Goal: Task Accomplishment & Management: Use online tool/utility

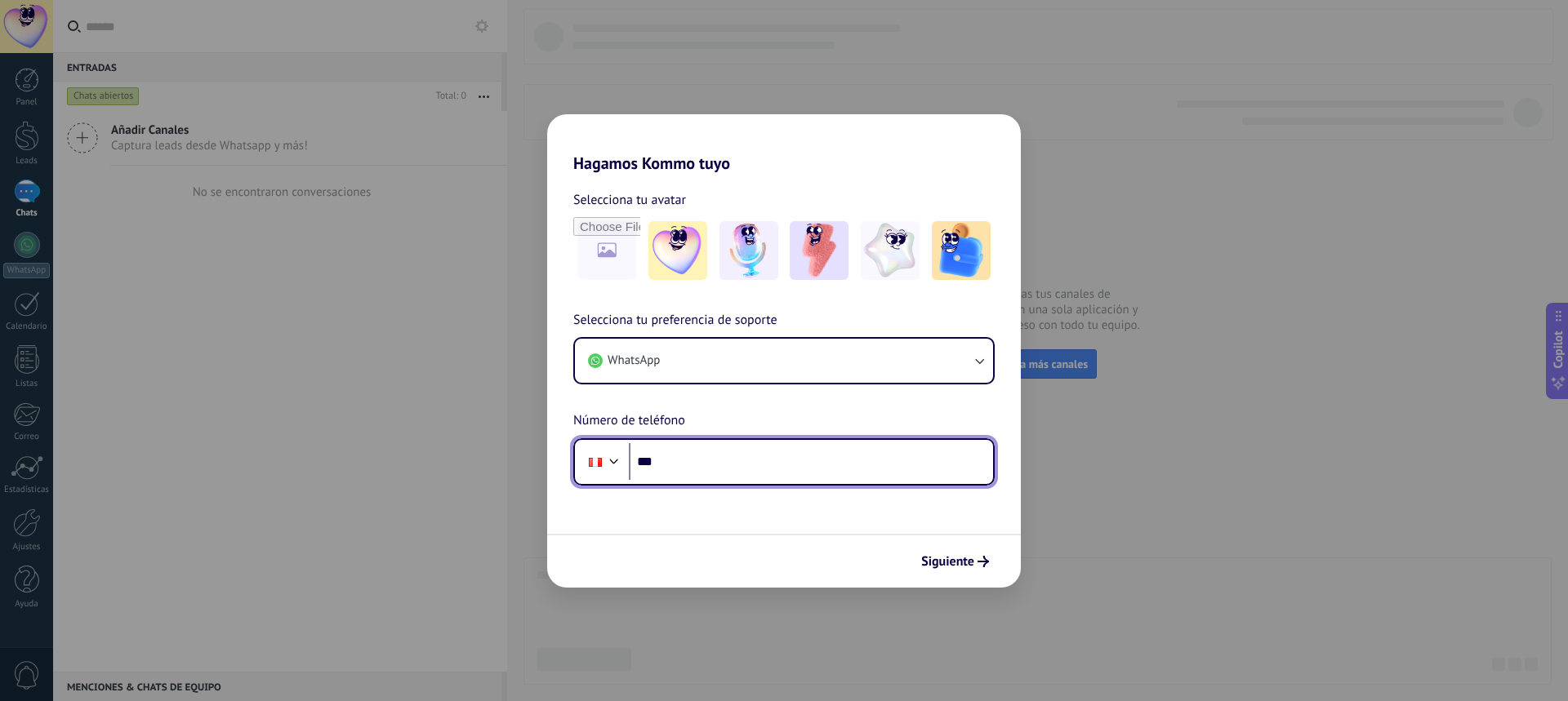
click at [692, 464] on input "***" at bounding box center [810, 462] width 364 height 37
click at [681, 462] on input "***" at bounding box center [810, 462] width 364 height 37
type input "**********"
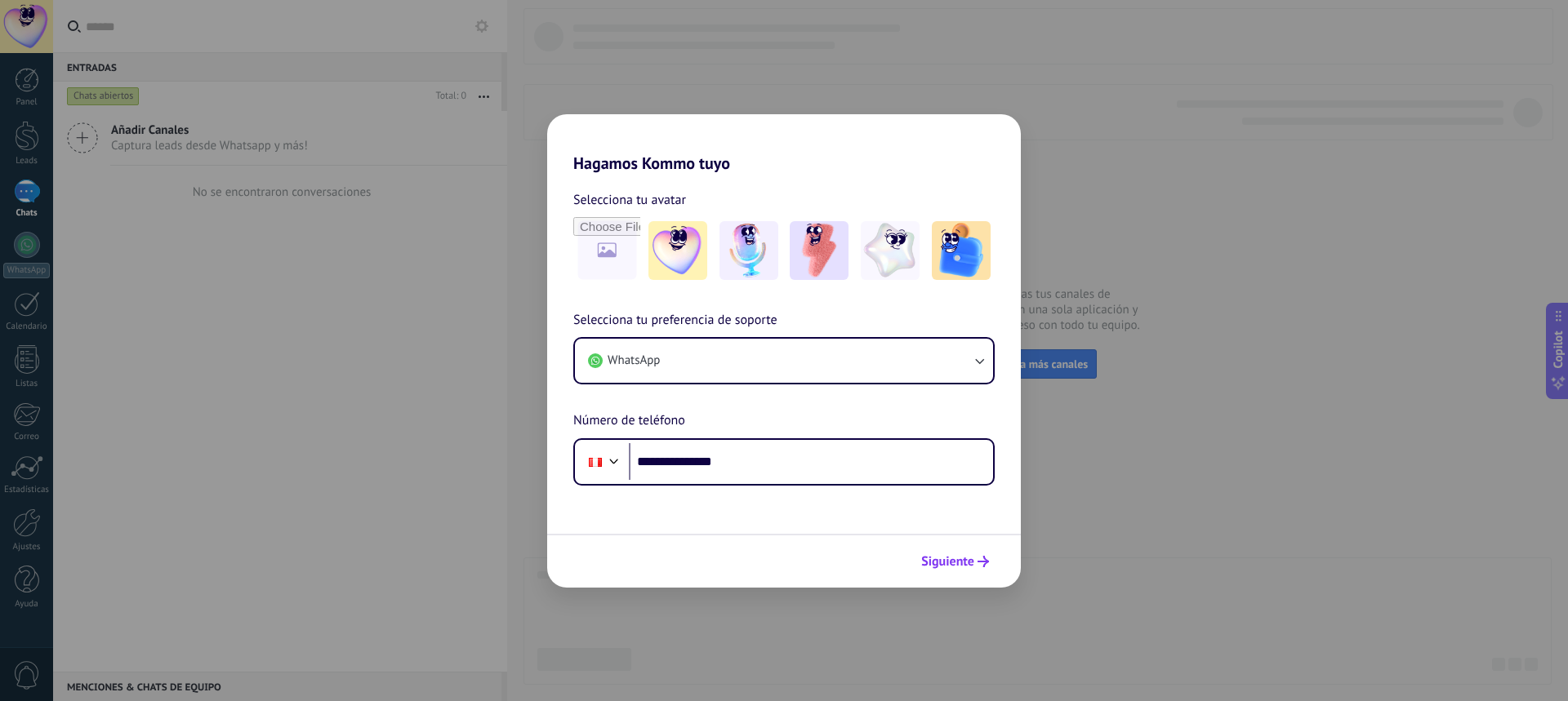
click at [950, 556] on span "Siguiente" at bounding box center [948, 561] width 53 height 12
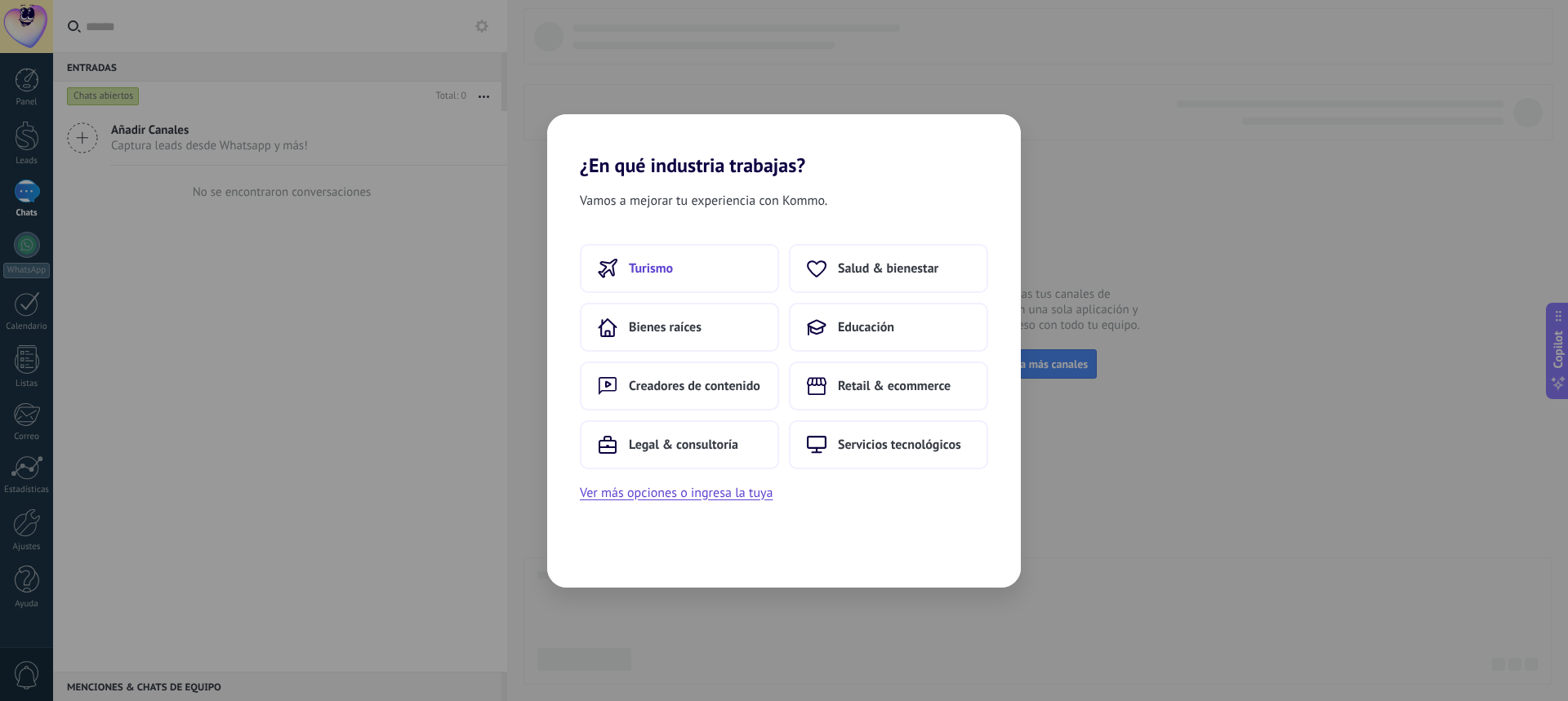
click at [671, 278] on button "Turismo" at bounding box center [679, 268] width 199 height 49
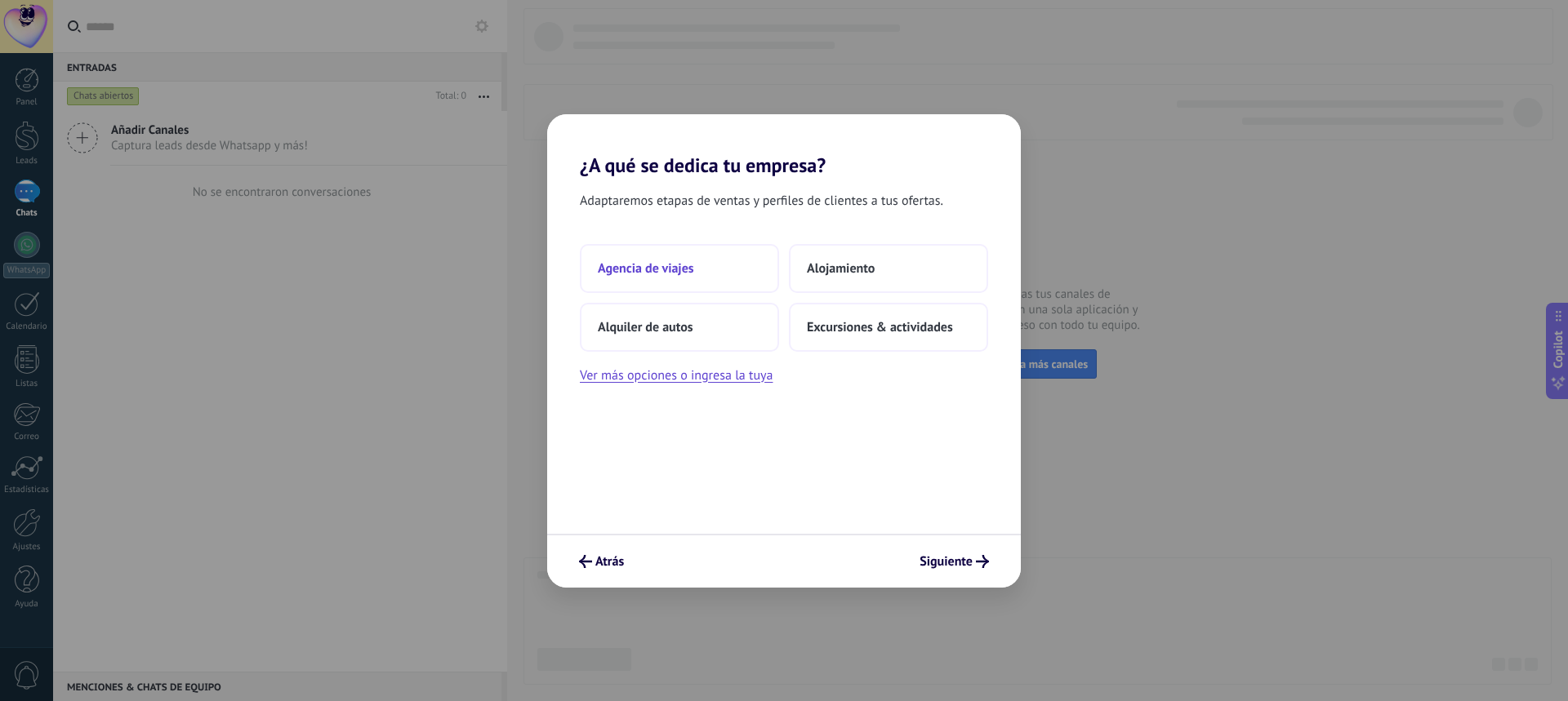
click at [670, 276] on span "Agencia de viajes" at bounding box center [646, 269] width 96 height 16
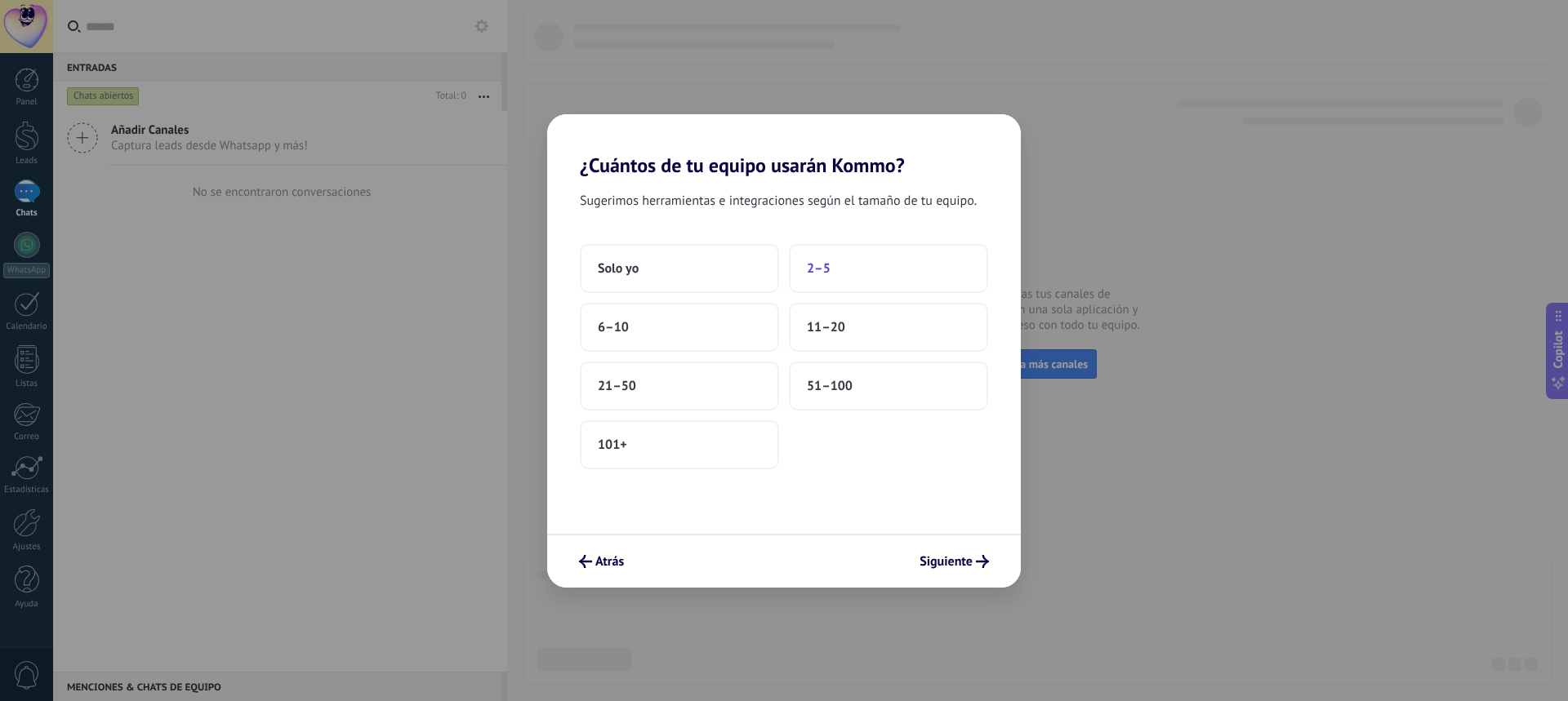
click at [823, 274] on span "2–5" at bounding box center [818, 269] width 24 height 16
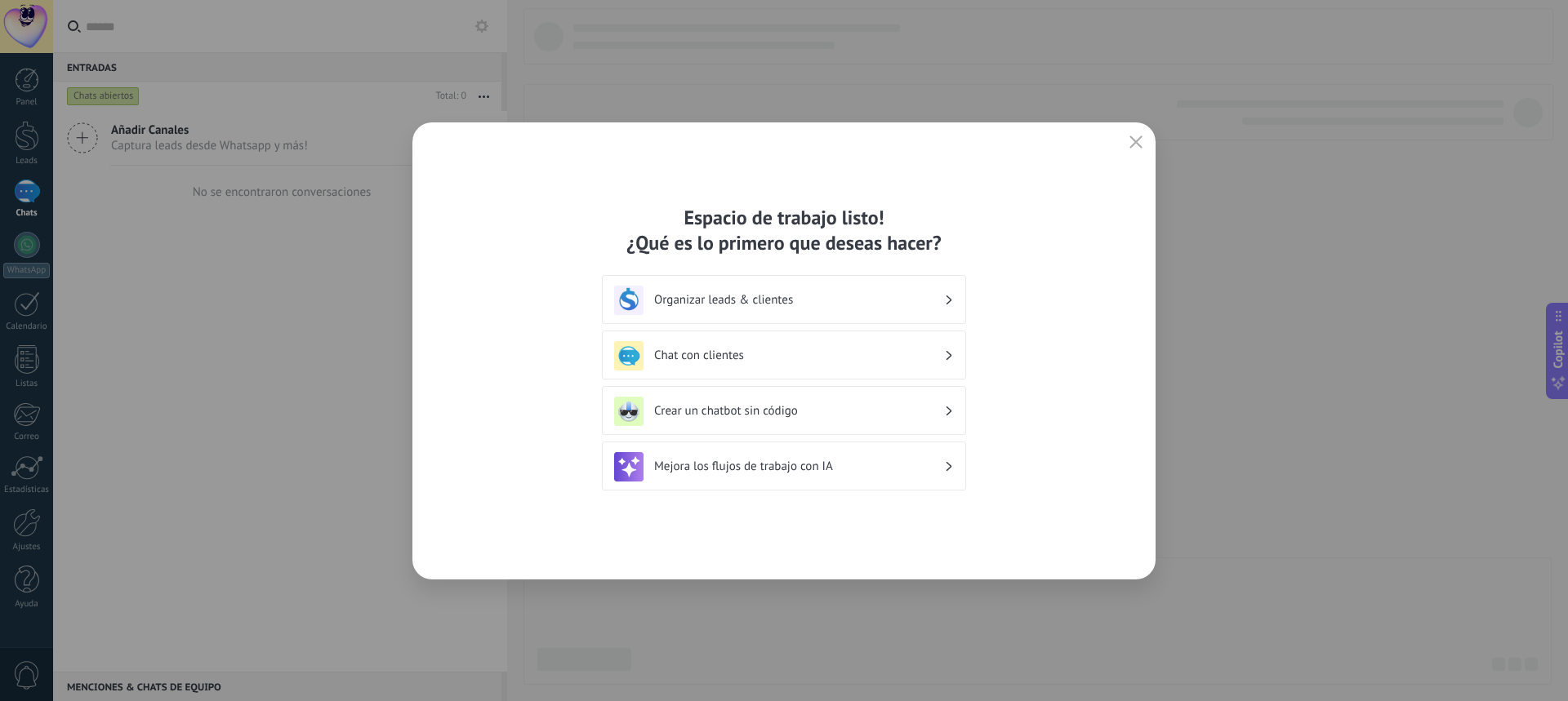
click at [945, 297] on div "Organizar leads & clientes" at bounding box center [784, 300] width 340 height 29
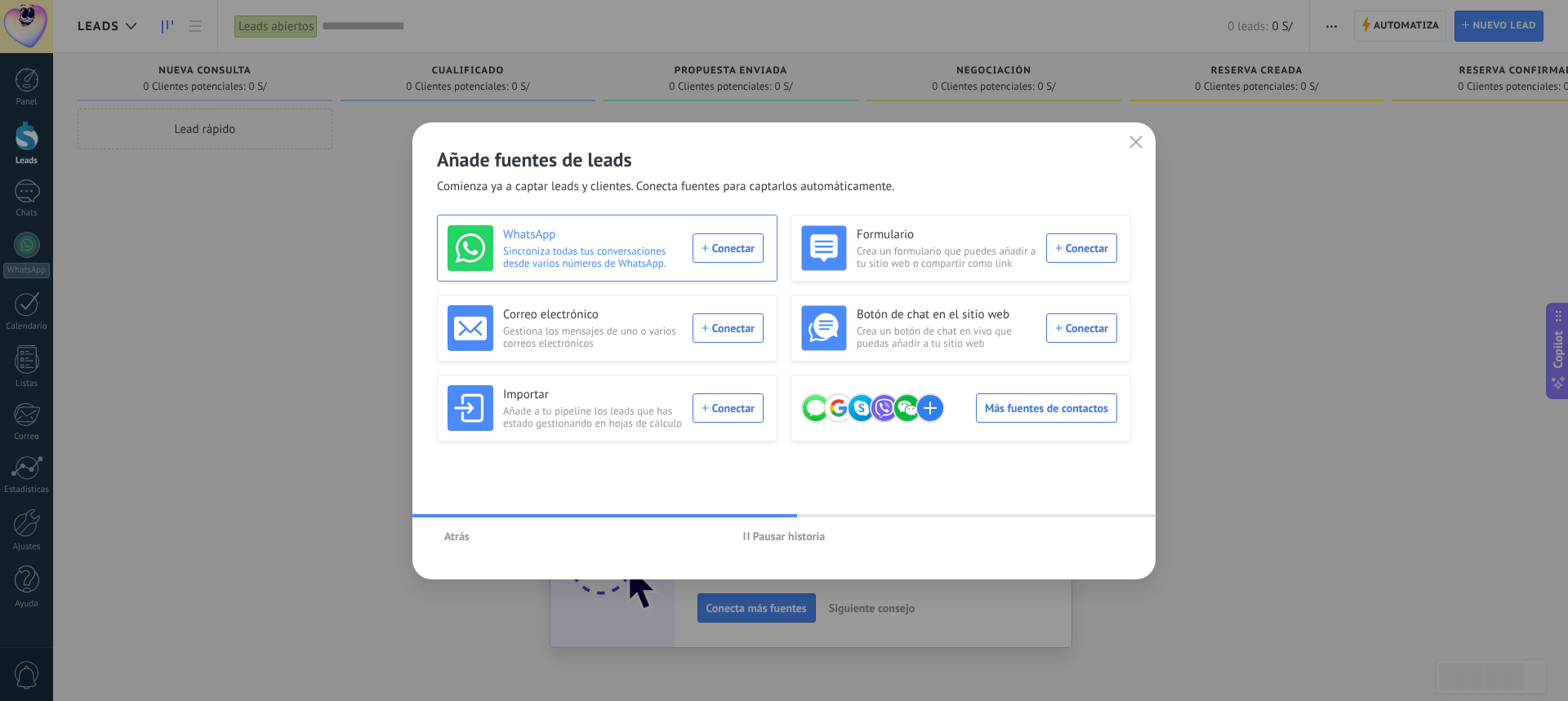
click at [735, 246] on div "WhatsApp Sincroniza todas tus conversaciones desde varios números de WhatsApp. …" at bounding box center [605, 247] width 316 height 45
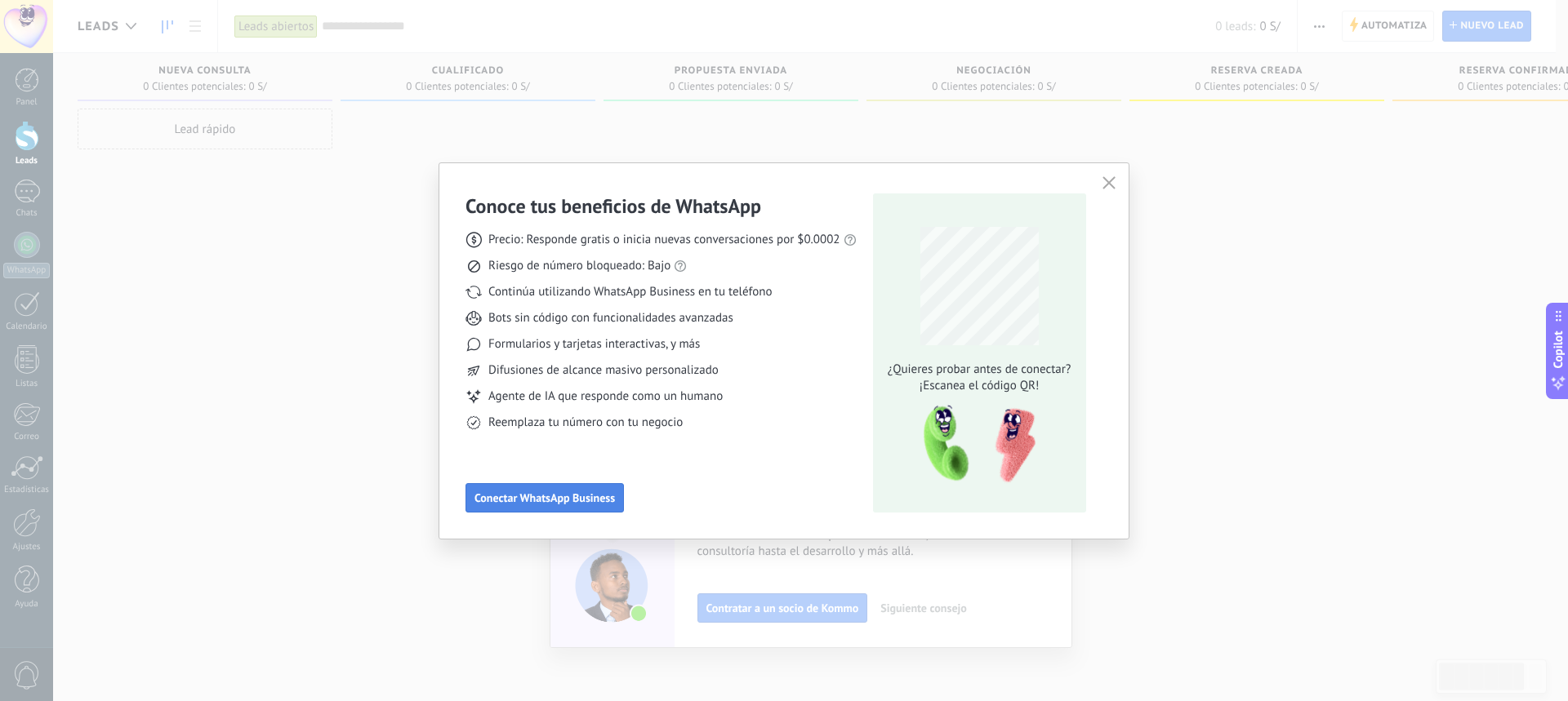
click at [551, 497] on span "Conectar WhatsApp Business" at bounding box center [545, 497] width 141 height 12
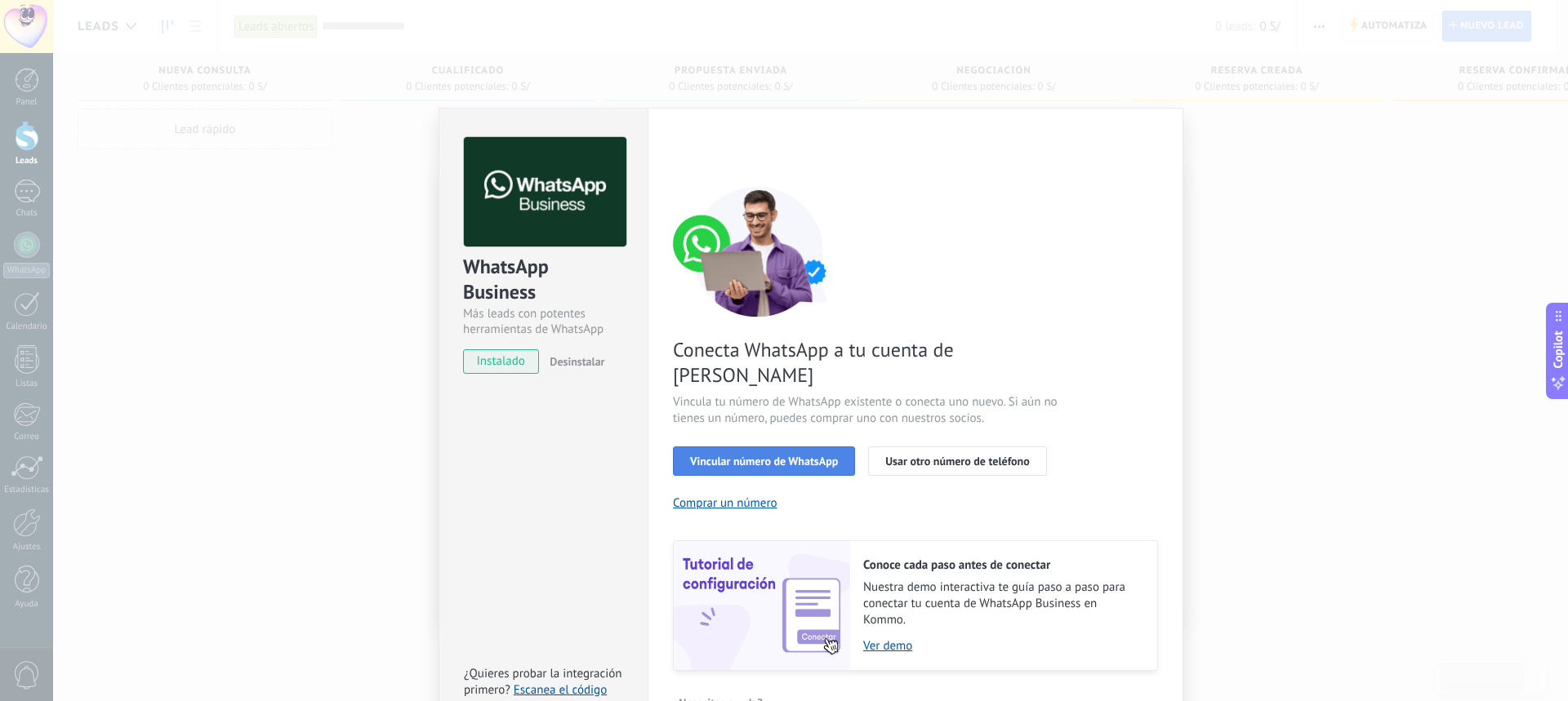
click at [810, 455] on span "Vincular número de WhatsApp" at bounding box center [764, 461] width 148 height 12
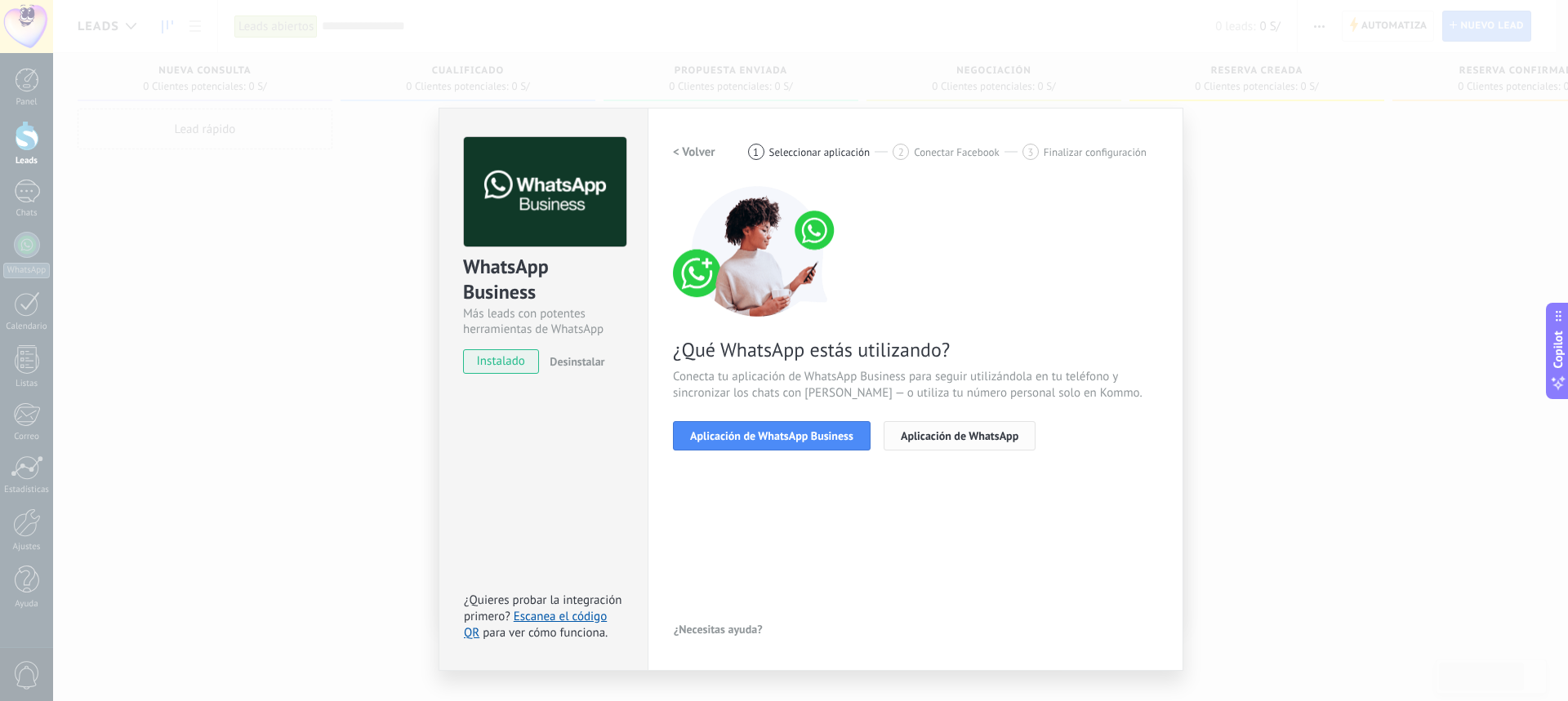
click at [972, 435] on span "Aplicación de WhatsApp" at bounding box center [959, 436] width 117 height 12
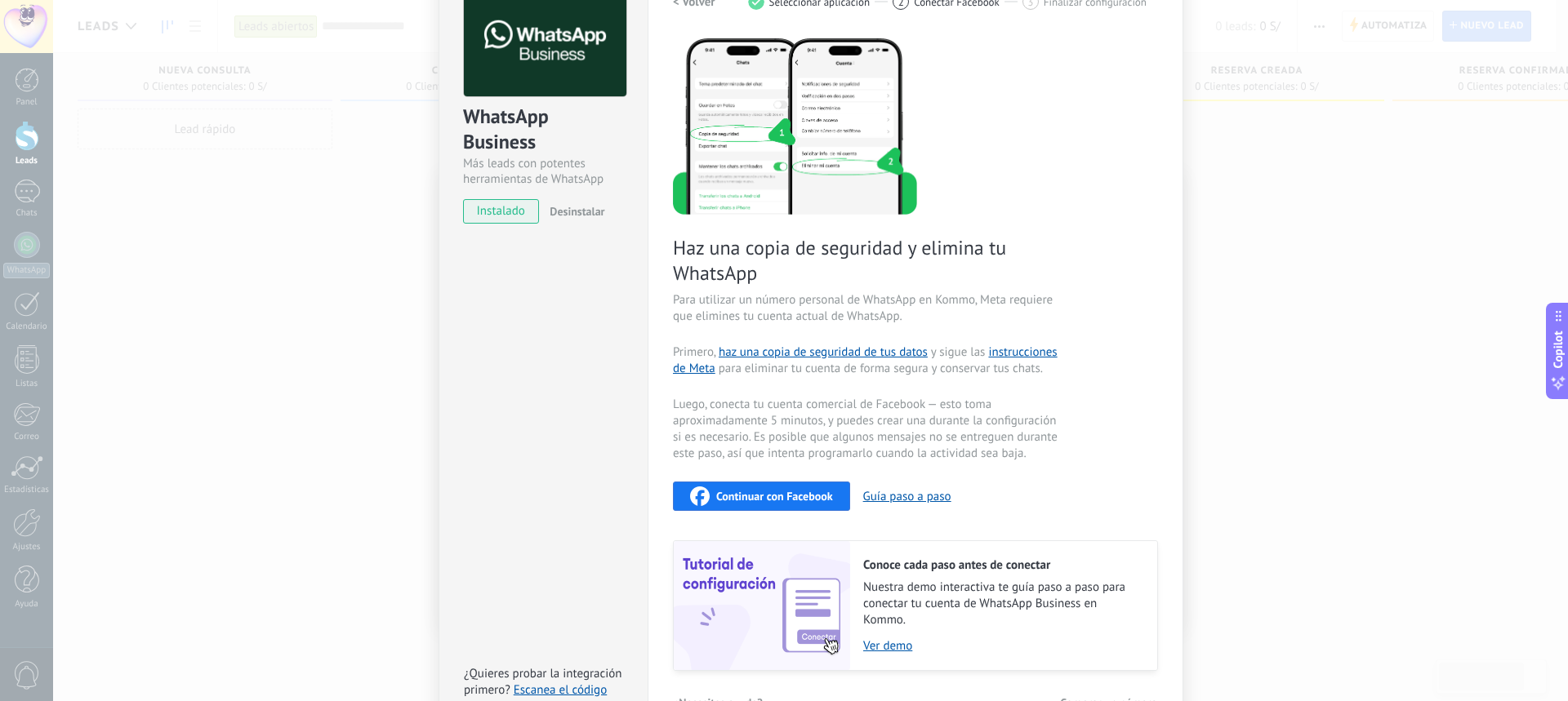
scroll to position [163, 0]
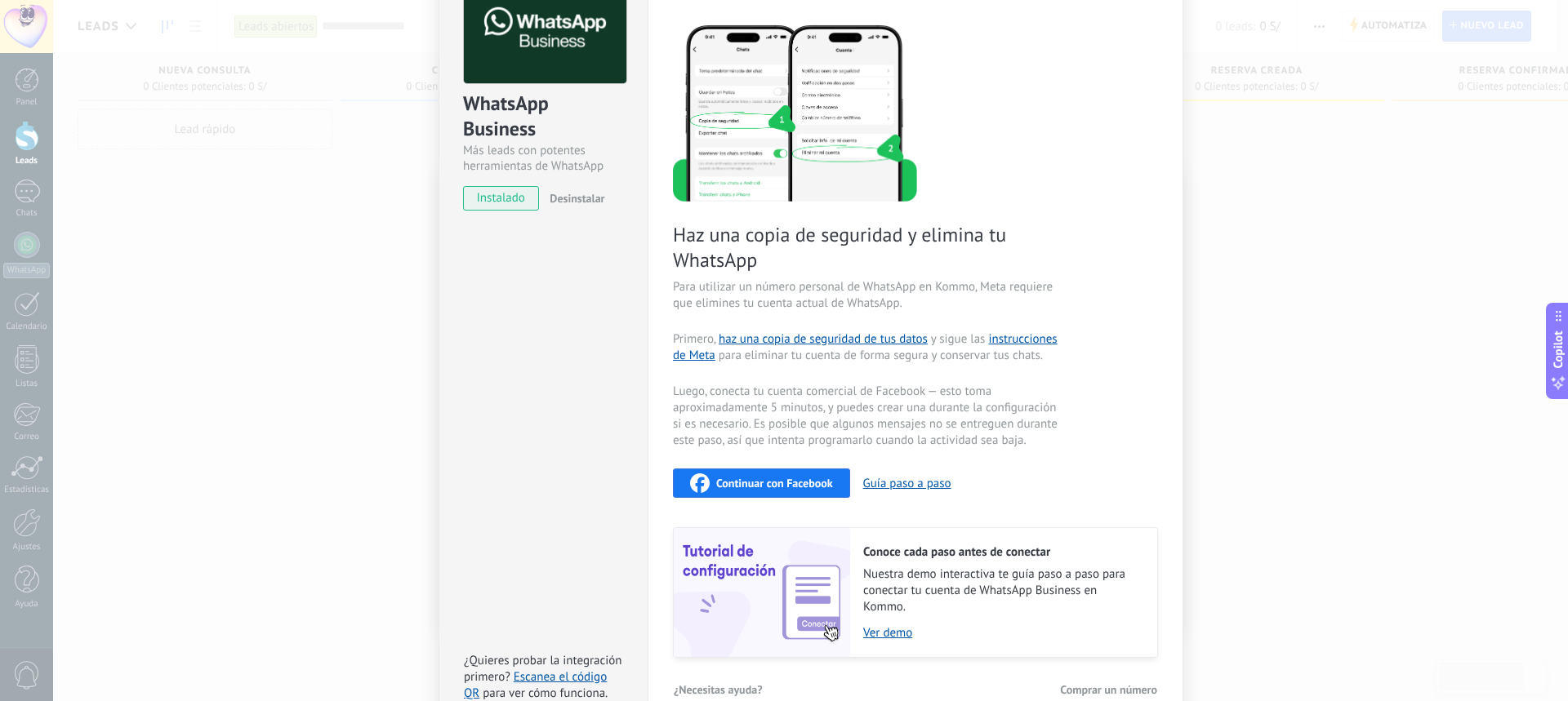
click at [791, 486] on span "Continuar con Facebook" at bounding box center [774, 483] width 117 height 12
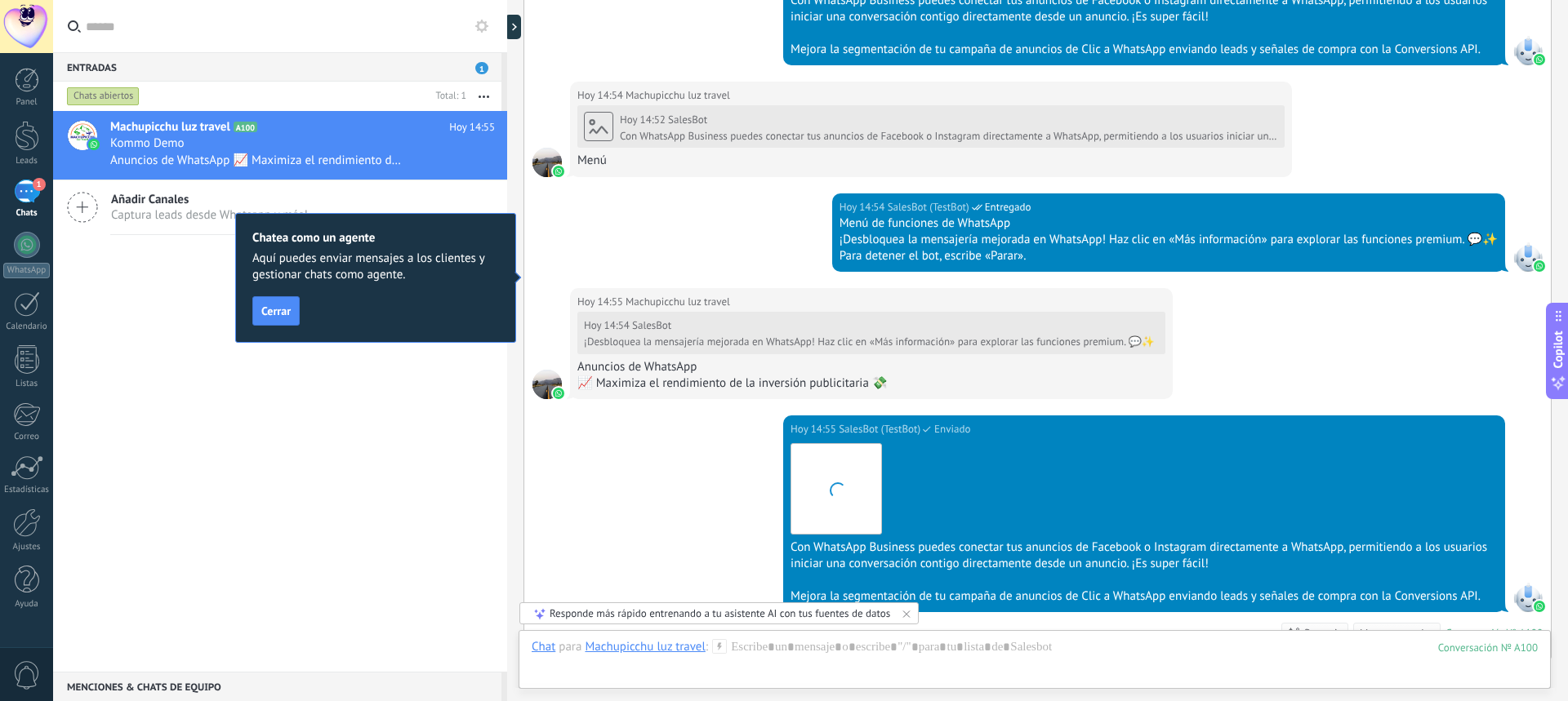
scroll to position [1474, 0]
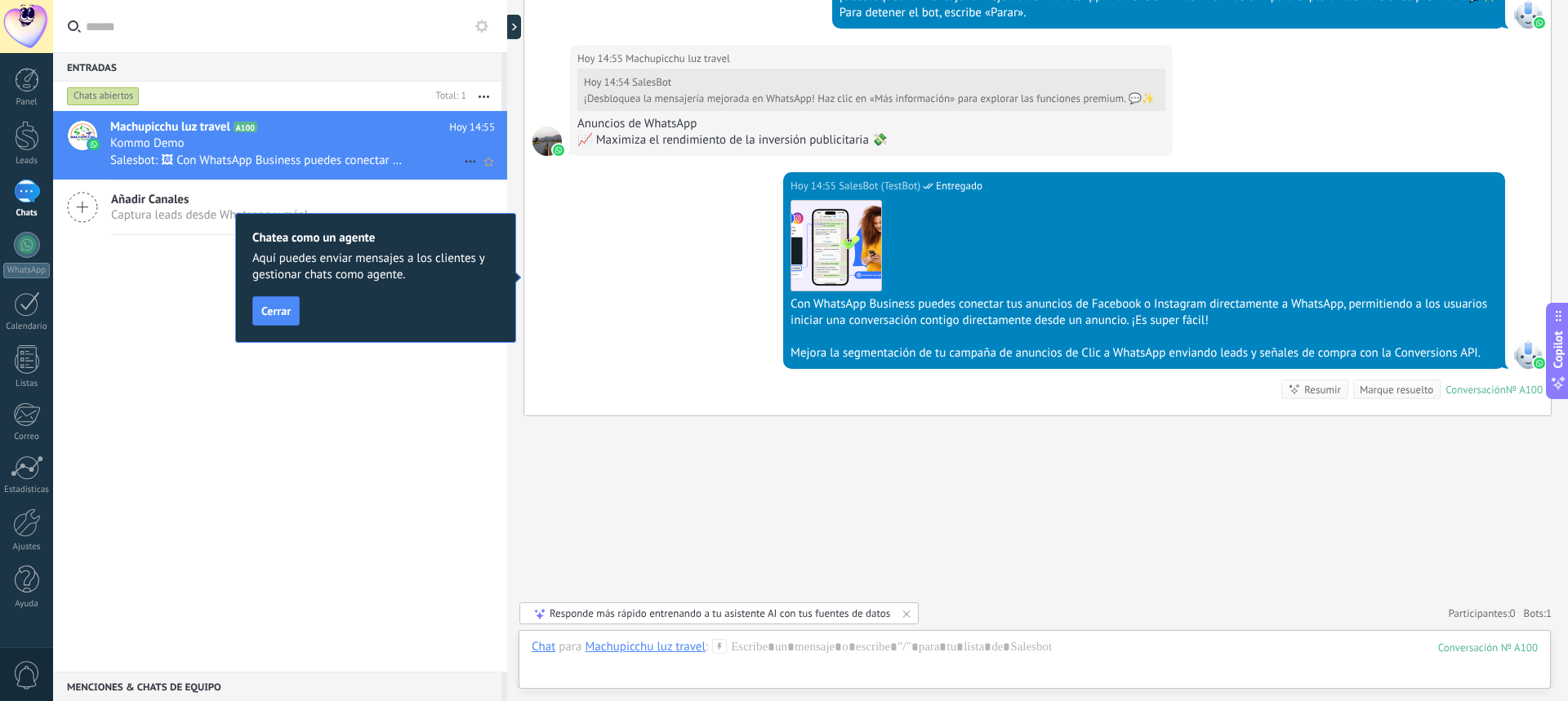
click at [281, 128] on h2 "Machupicchu luz travel A100" at bounding box center [279, 127] width 339 height 16
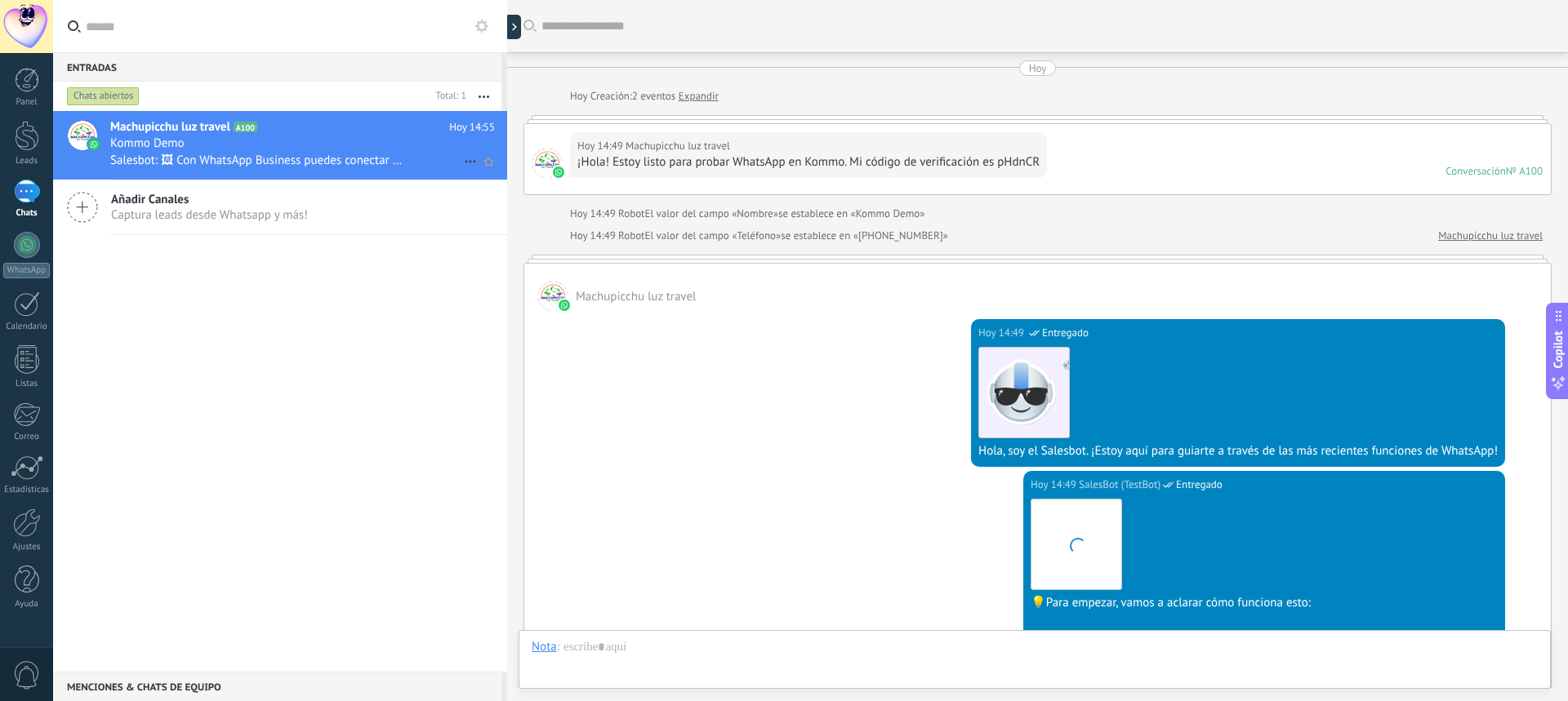
scroll to position [1418, 0]
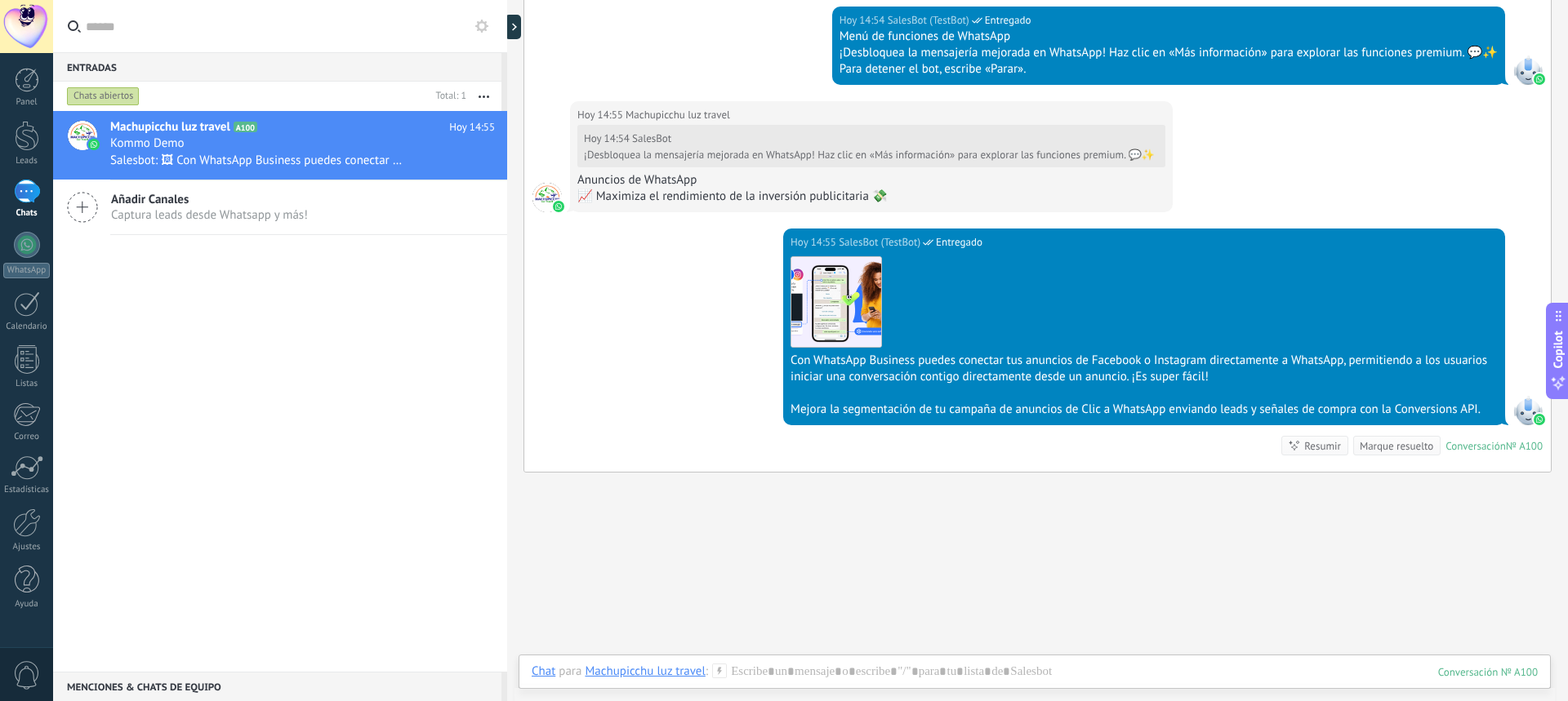
click at [114, 94] on div "Chats abiertos" at bounding box center [103, 96] width 73 height 20
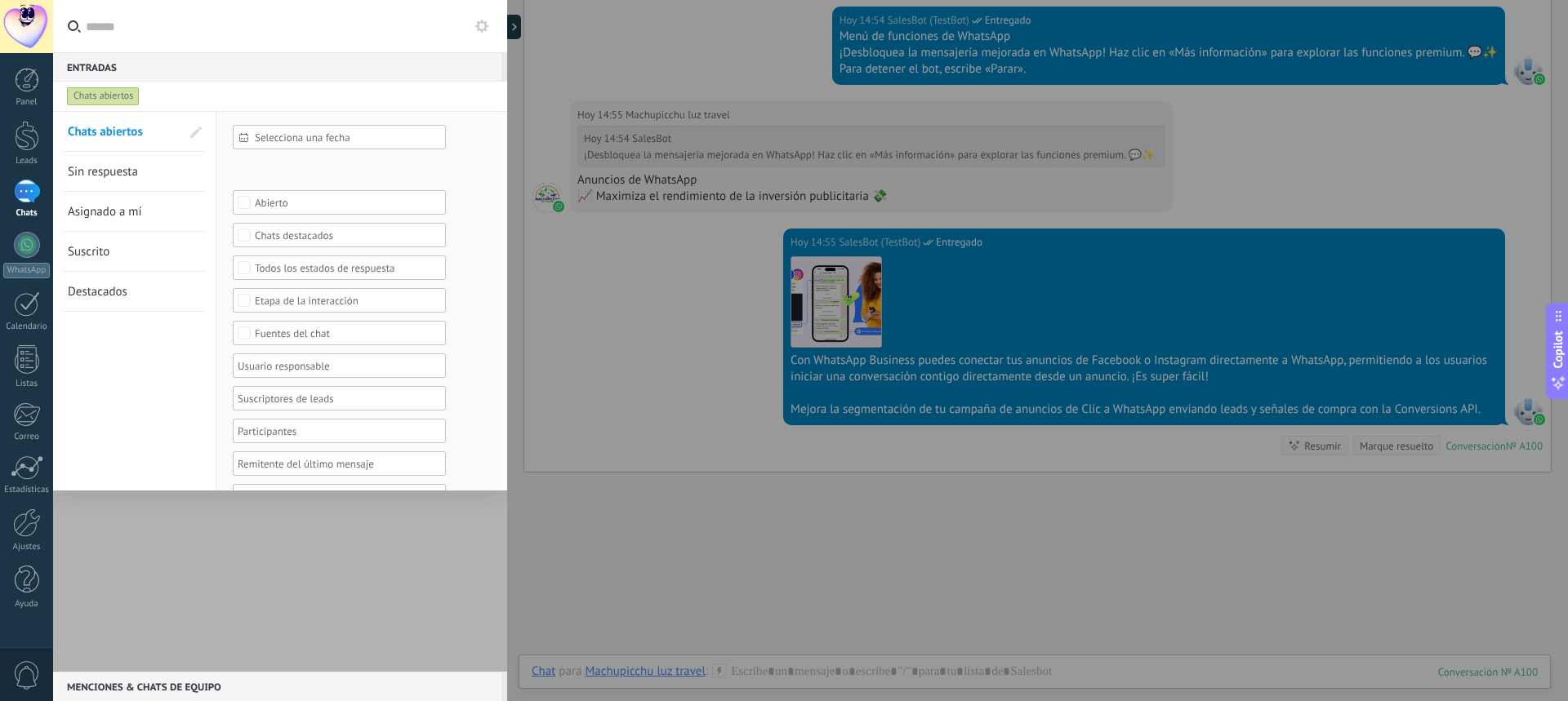
click at [713, 508] on div at bounding box center [784, 350] width 1568 height 701
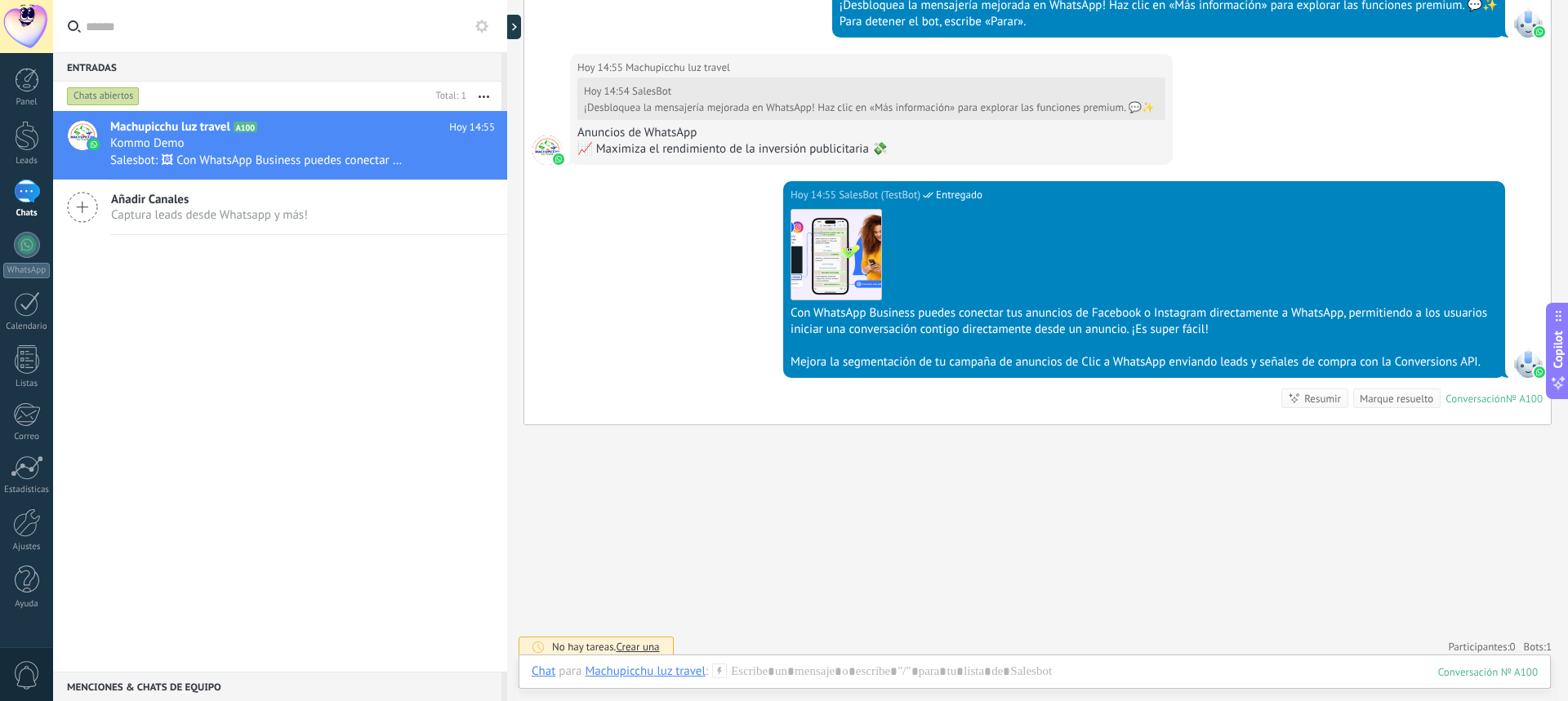
scroll to position [1469, 0]
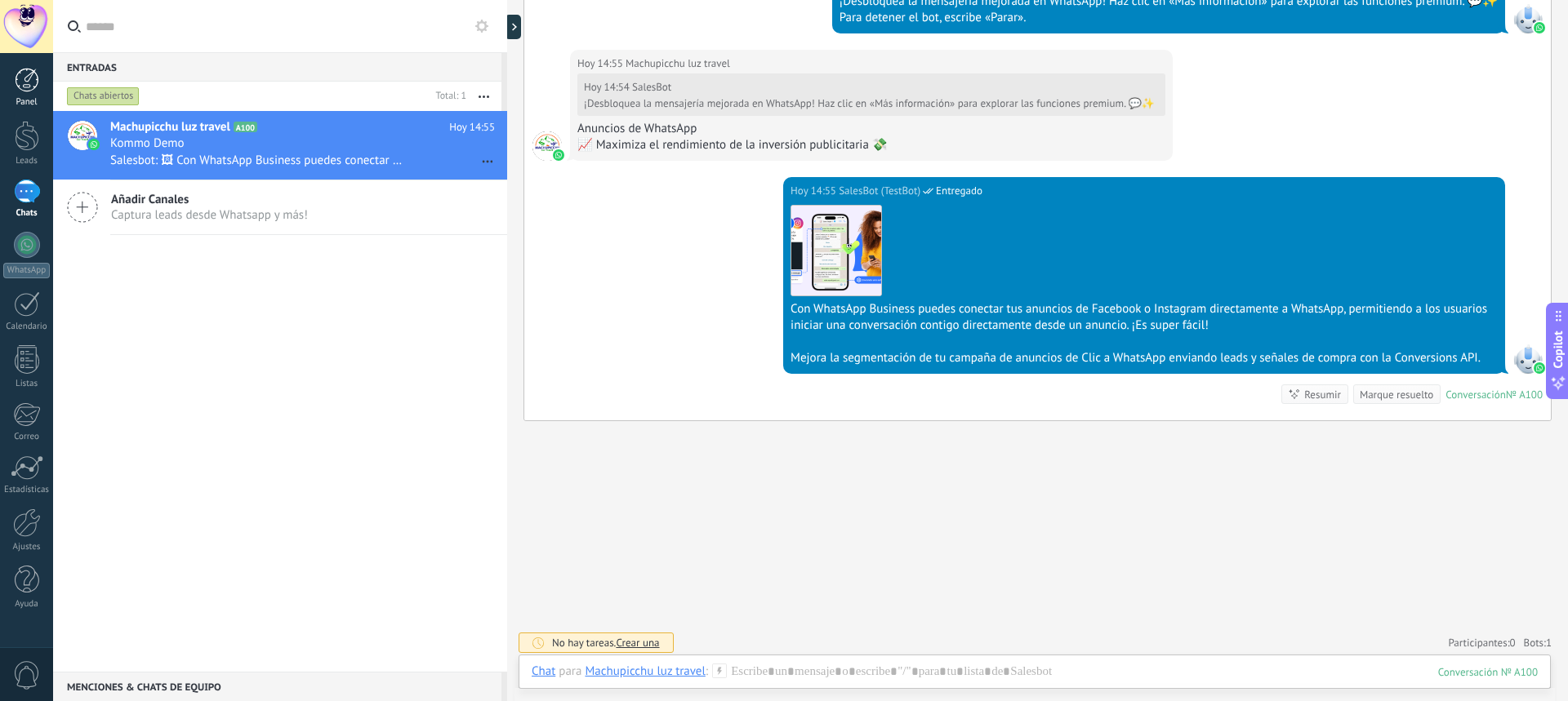
click at [17, 77] on div at bounding box center [28, 80] width 25 height 25
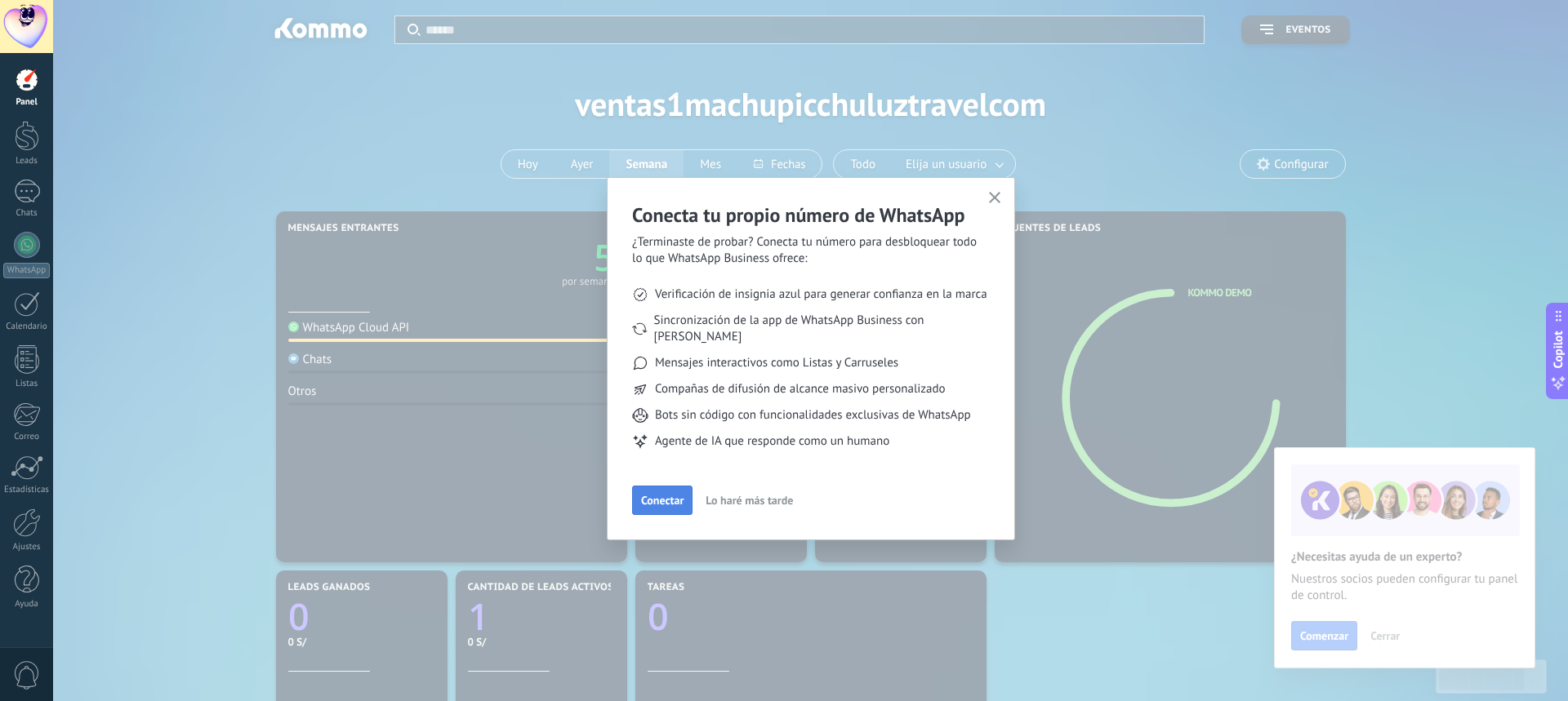
click at [648, 486] on button "Conectar" at bounding box center [662, 500] width 61 height 29
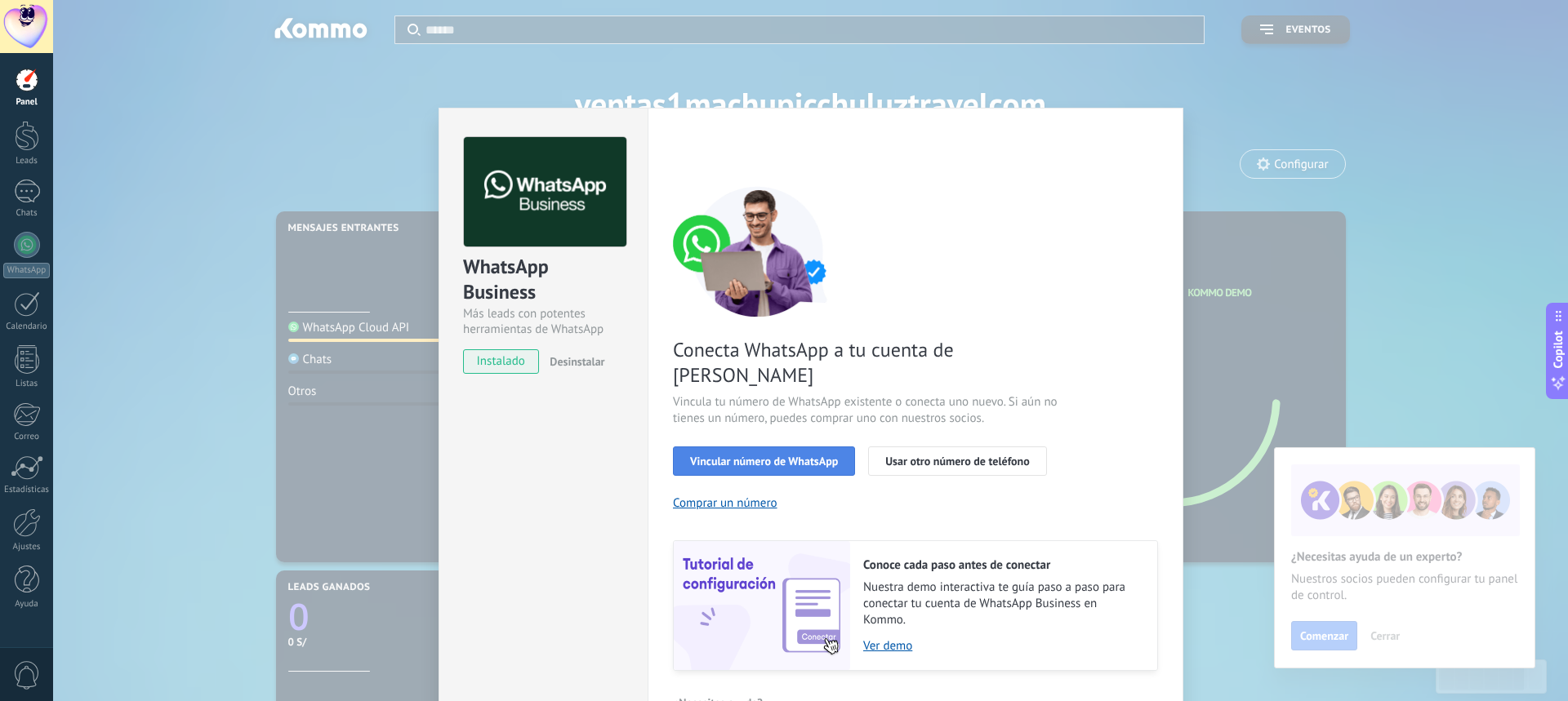
click at [780, 455] on span "Vincular número de WhatsApp" at bounding box center [764, 461] width 148 height 12
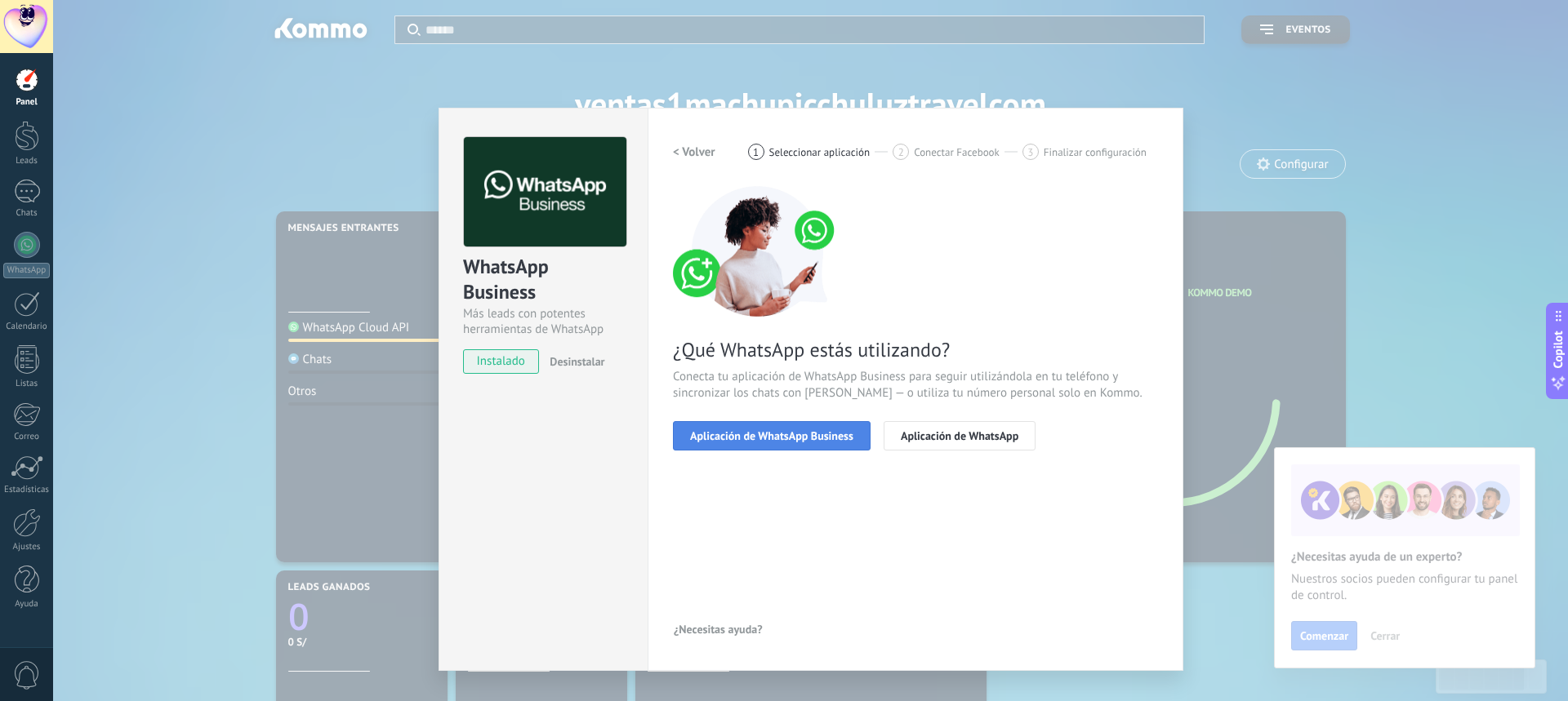
click at [761, 437] on span "Aplicación de WhatsApp Business" at bounding box center [771, 436] width 163 height 12
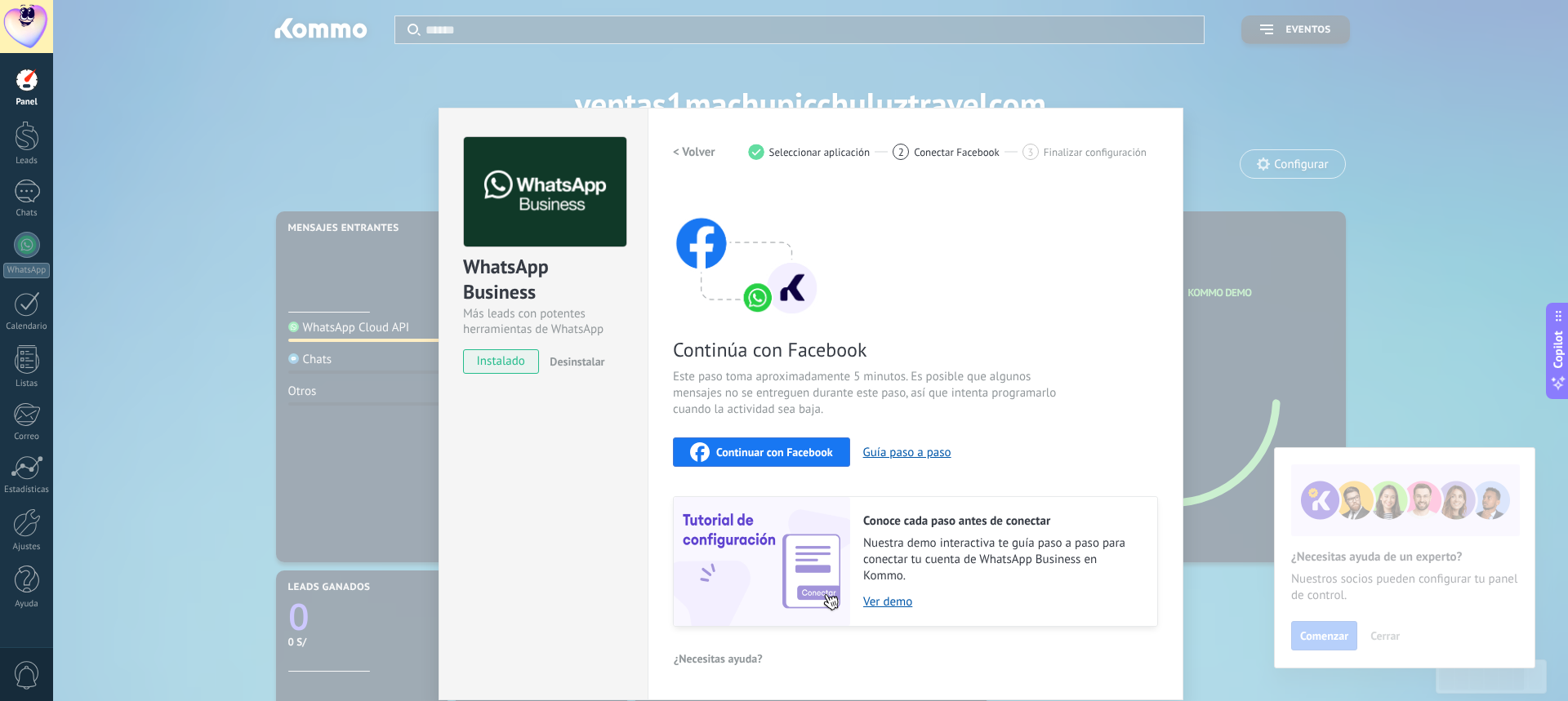
click at [757, 447] on span "Continuar con Facebook" at bounding box center [774, 452] width 117 height 12
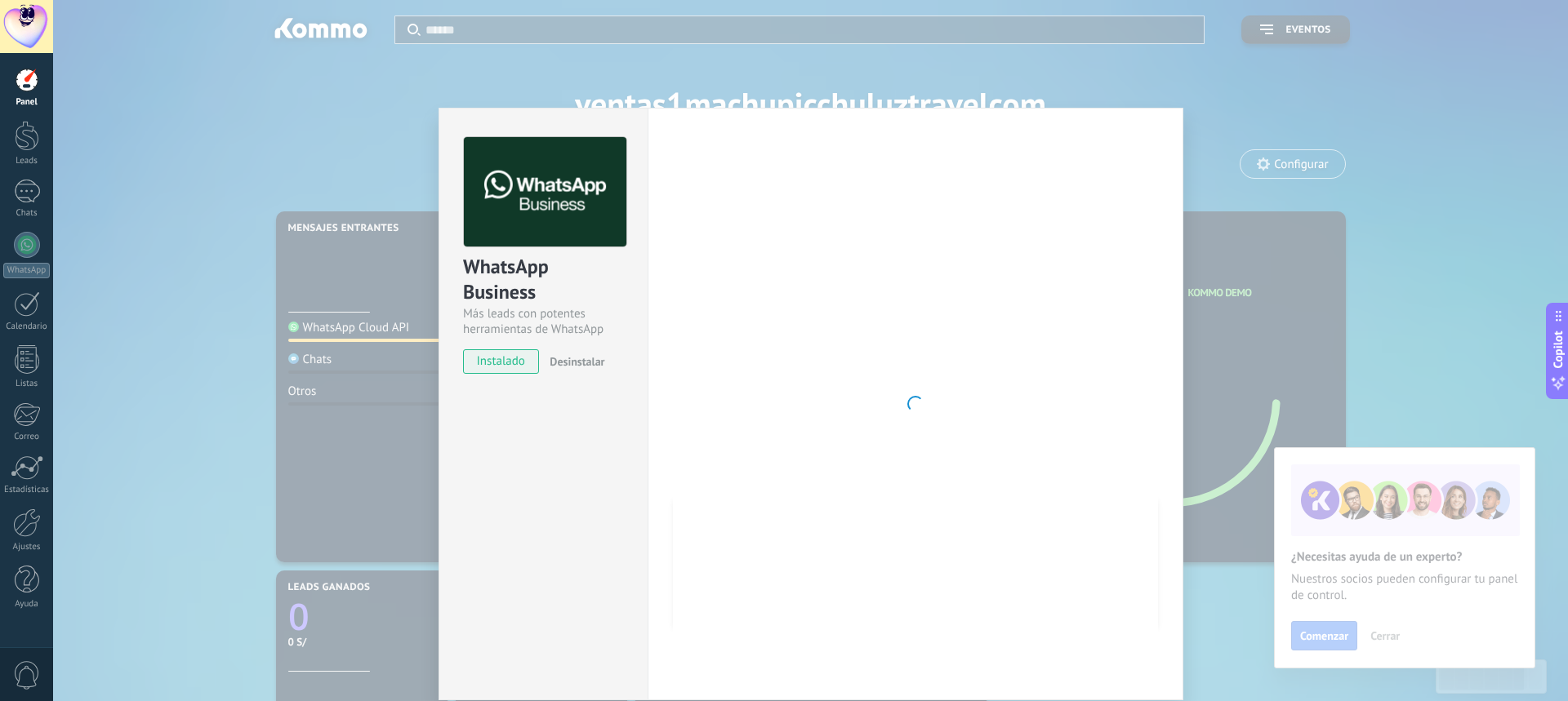
click at [1046, 369] on div at bounding box center [915, 404] width 485 height 534
click at [990, 443] on div at bounding box center [915, 404] width 485 height 534
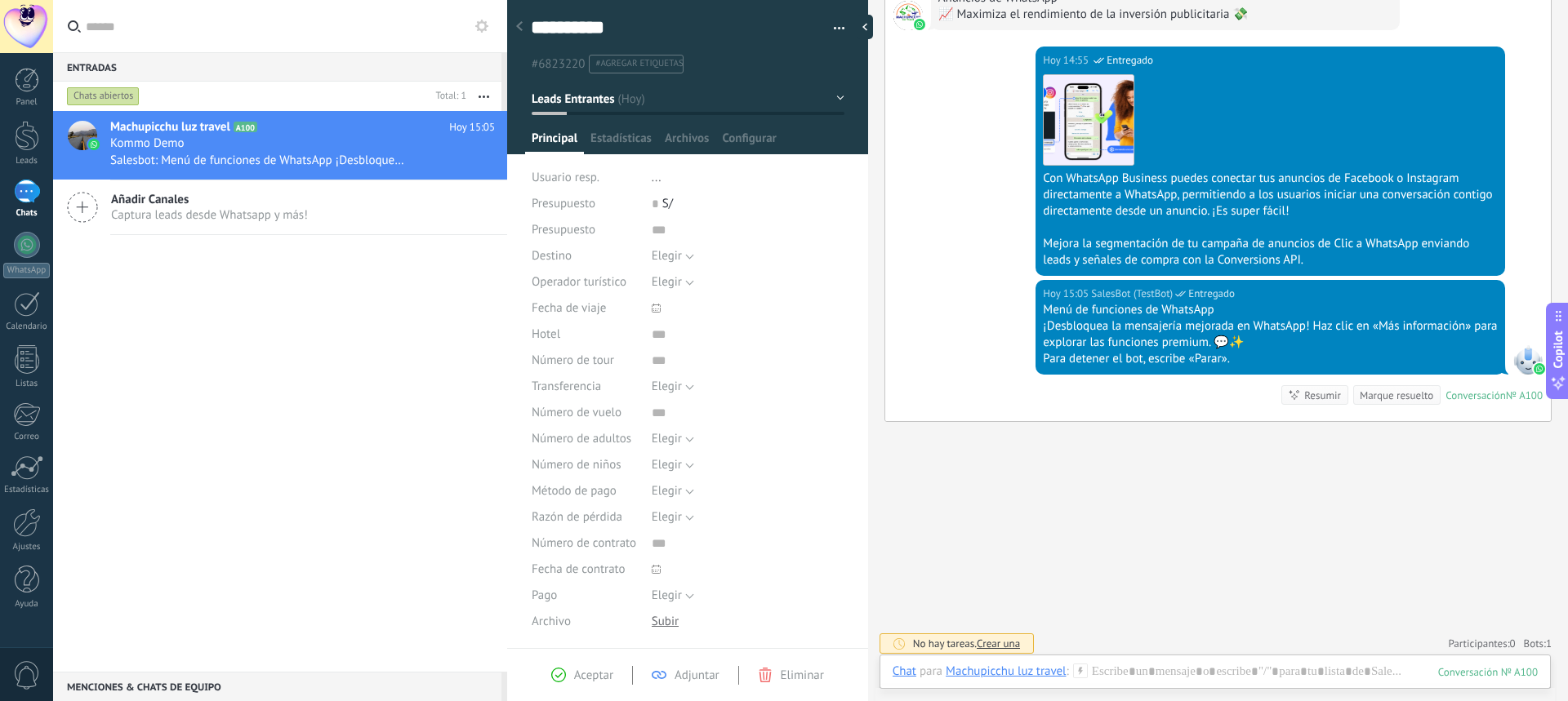
scroll to position [1568, 0]
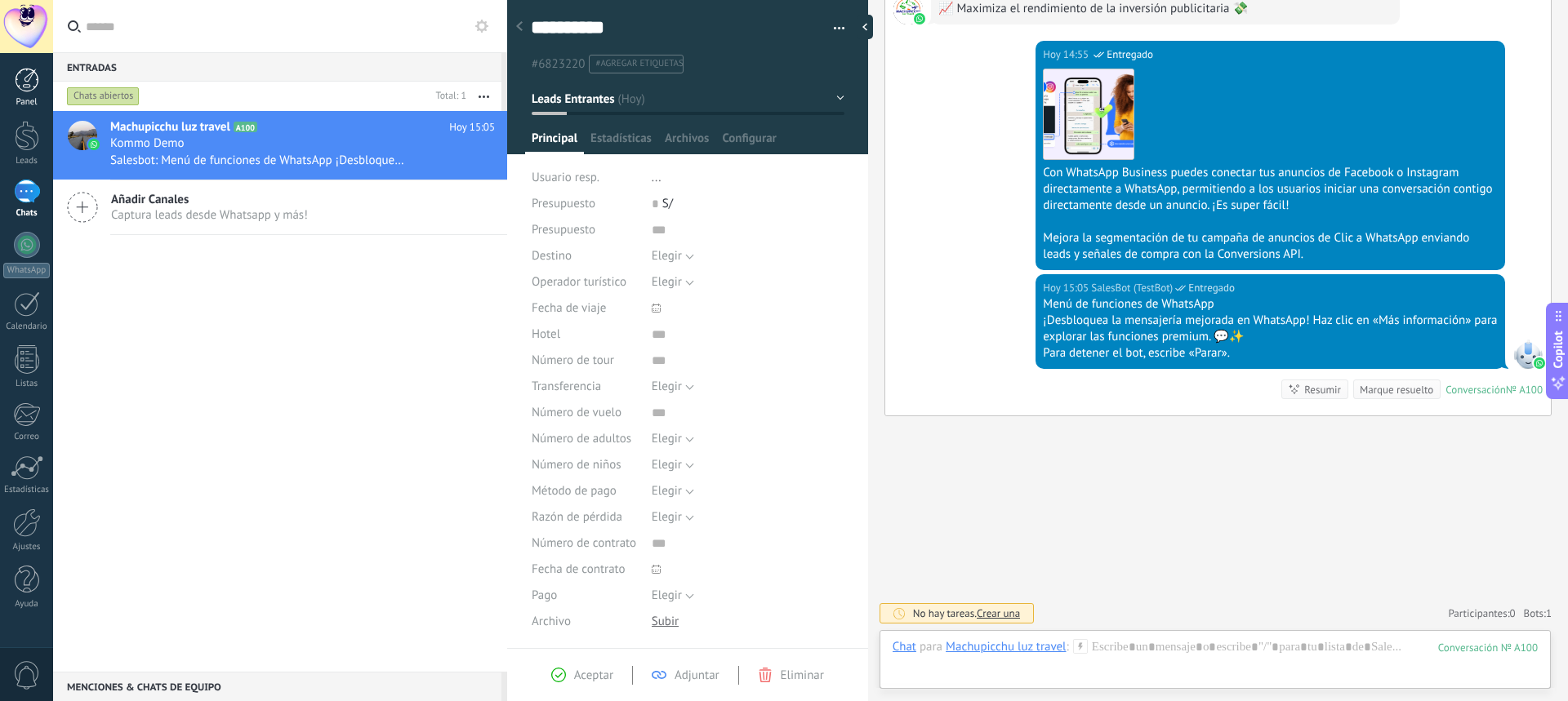
click at [25, 85] on div at bounding box center [28, 80] width 25 height 25
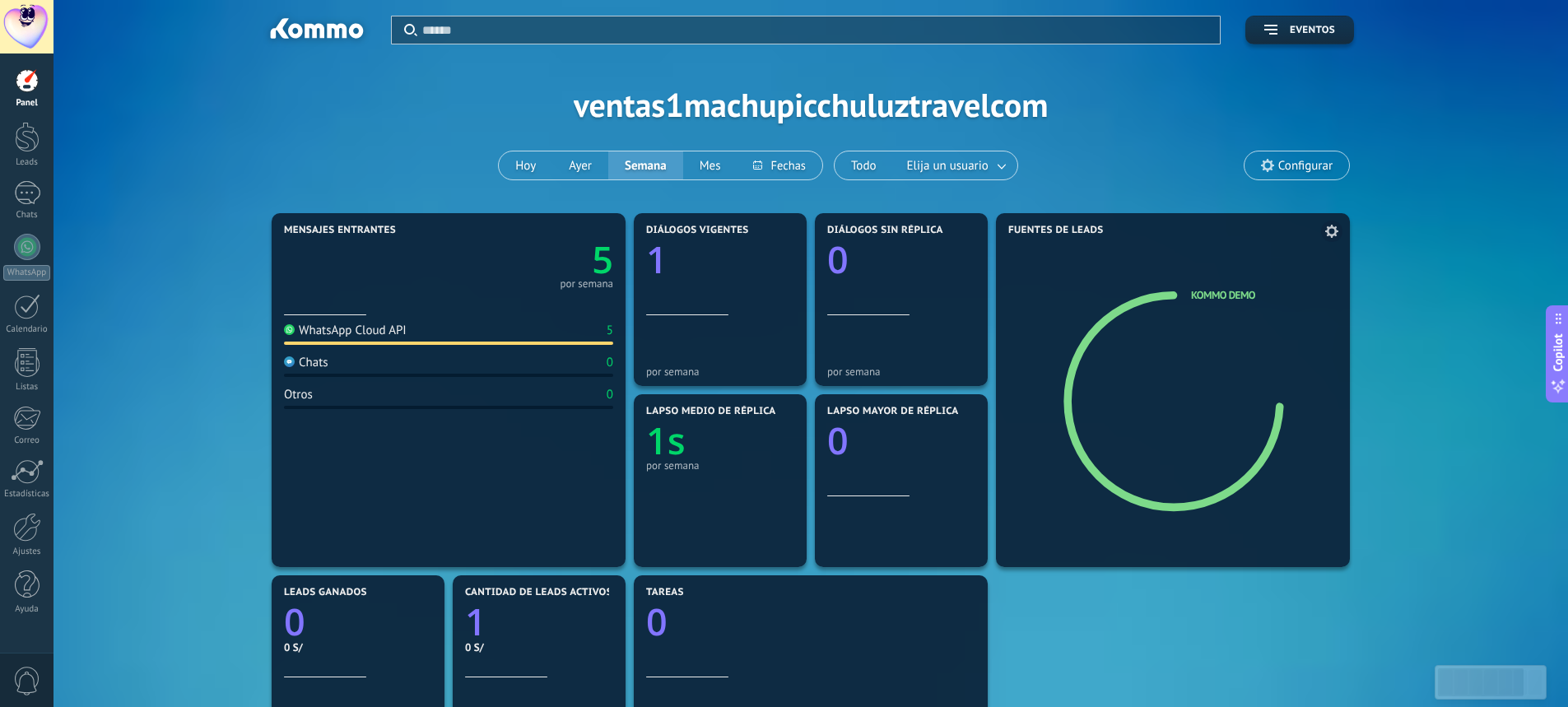
click at [1241, 343] on icon at bounding box center [1187, 403] width 157 height 124
click at [1185, 350] on icon at bounding box center [1187, 403] width 157 height 124
click at [1215, 288] on link "Kommo Demo" at bounding box center [1224, 295] width 65 height 14
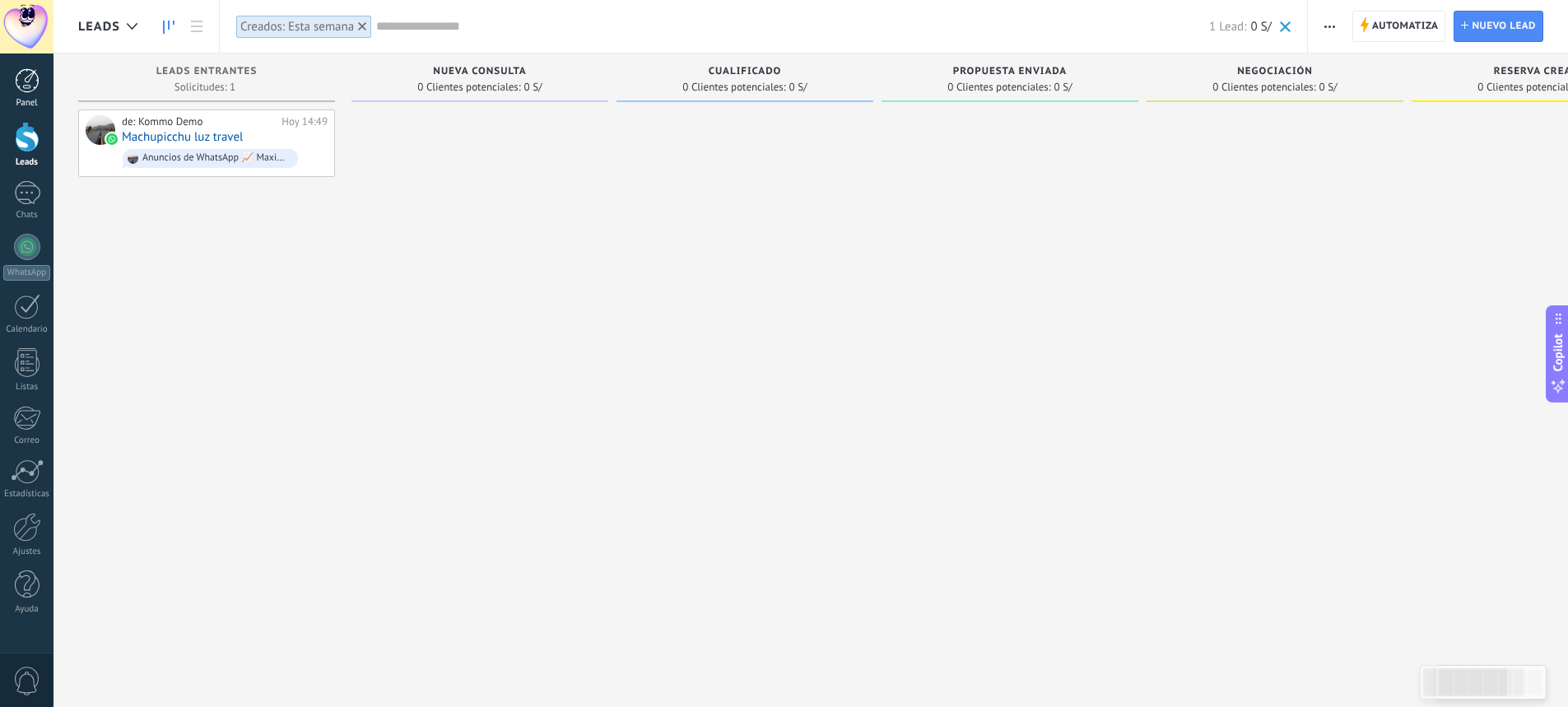
click at [23, 91] on div at bounding box center [28, 81] width 25 height 25
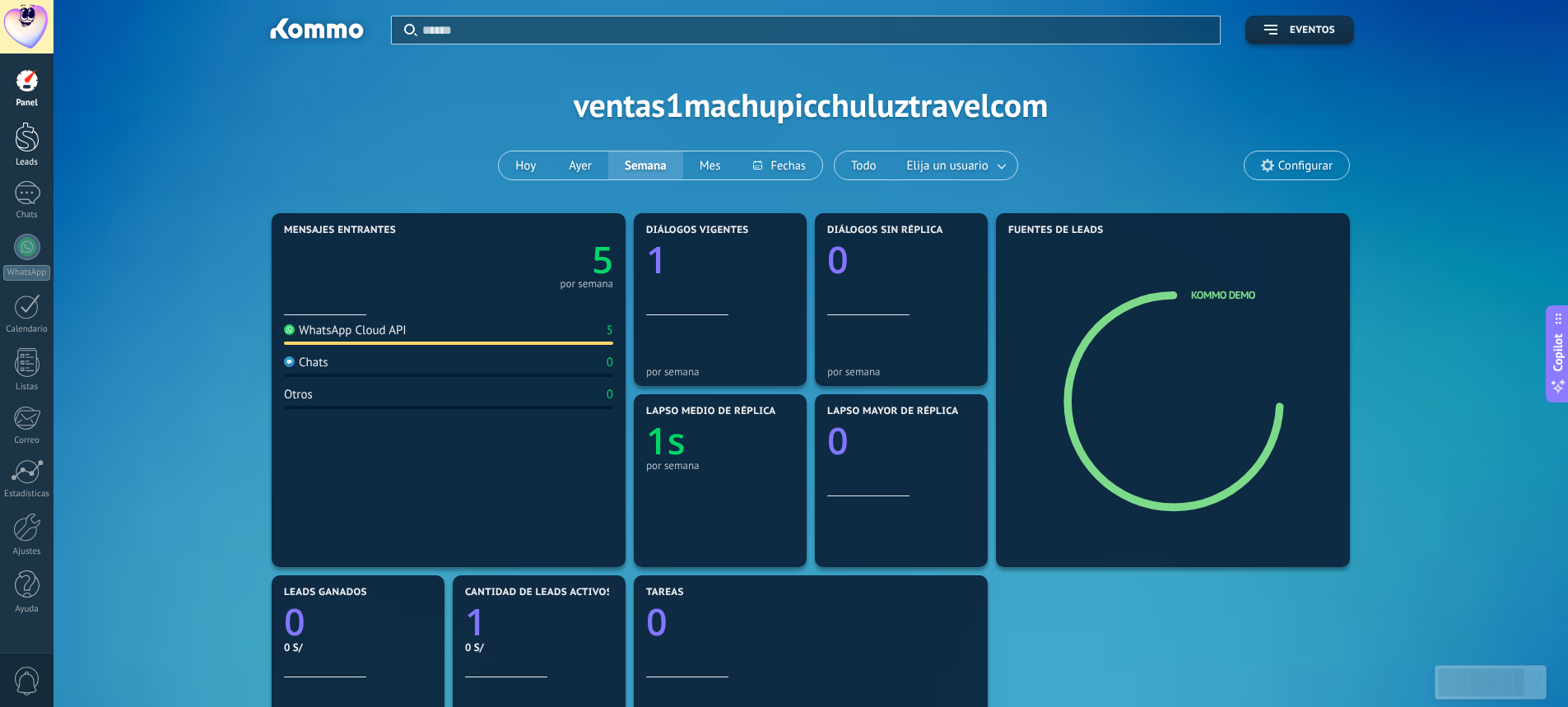
click at [20, 140] on div at bounding box center [28, 137] width 25 height 31
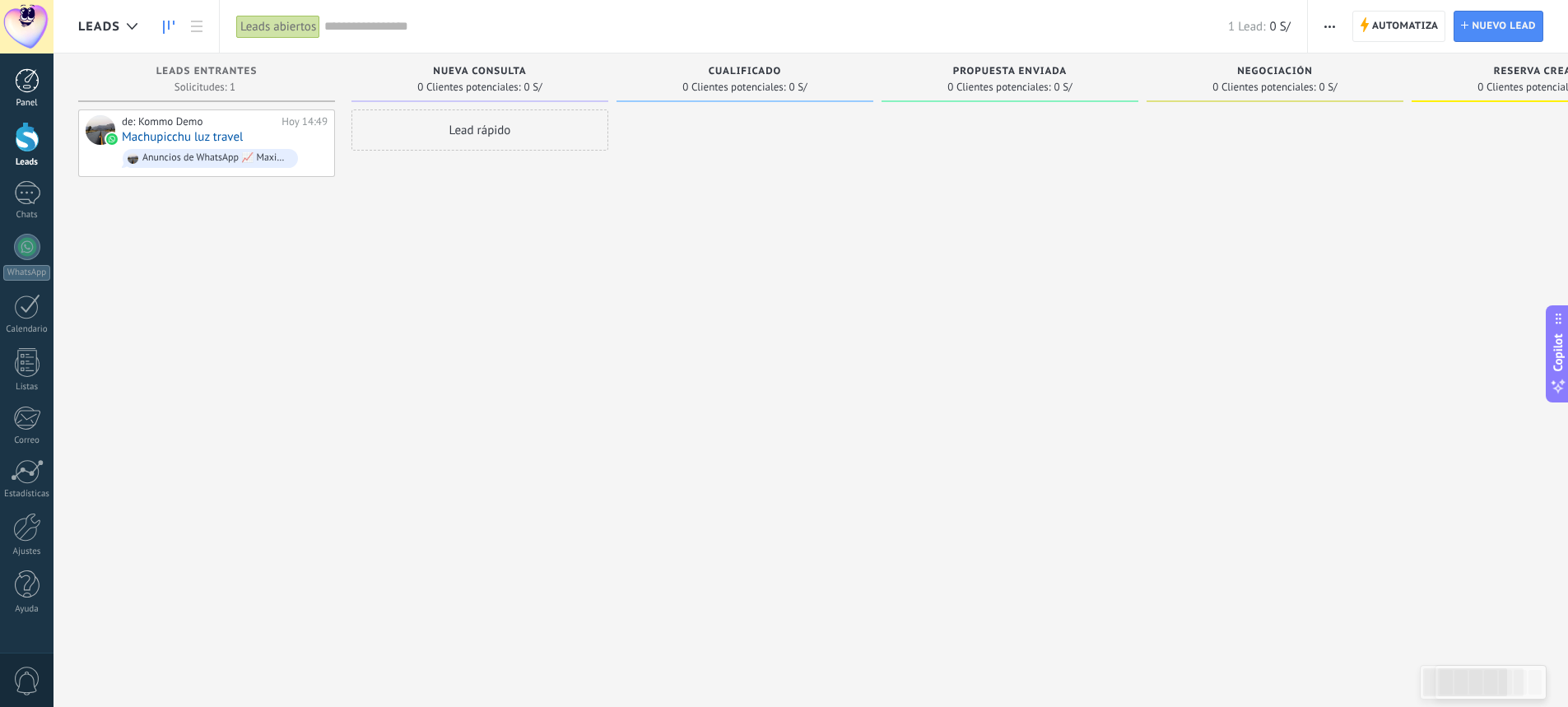
click at [15, 82] on div at bounding box center [28, 81] width 25 height 25
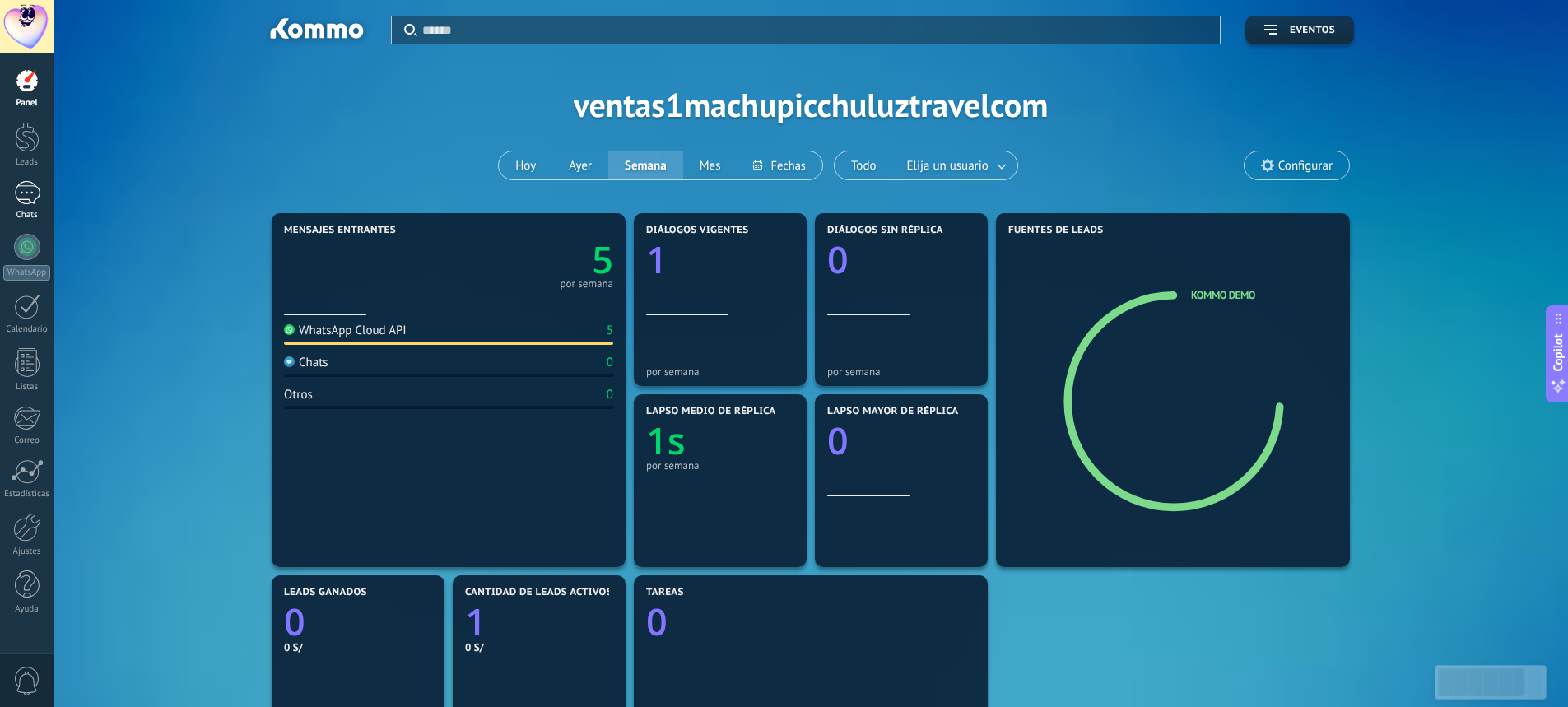
click at [35, 195] on div "1" at bounding box center [27, 193] width 26 height 24
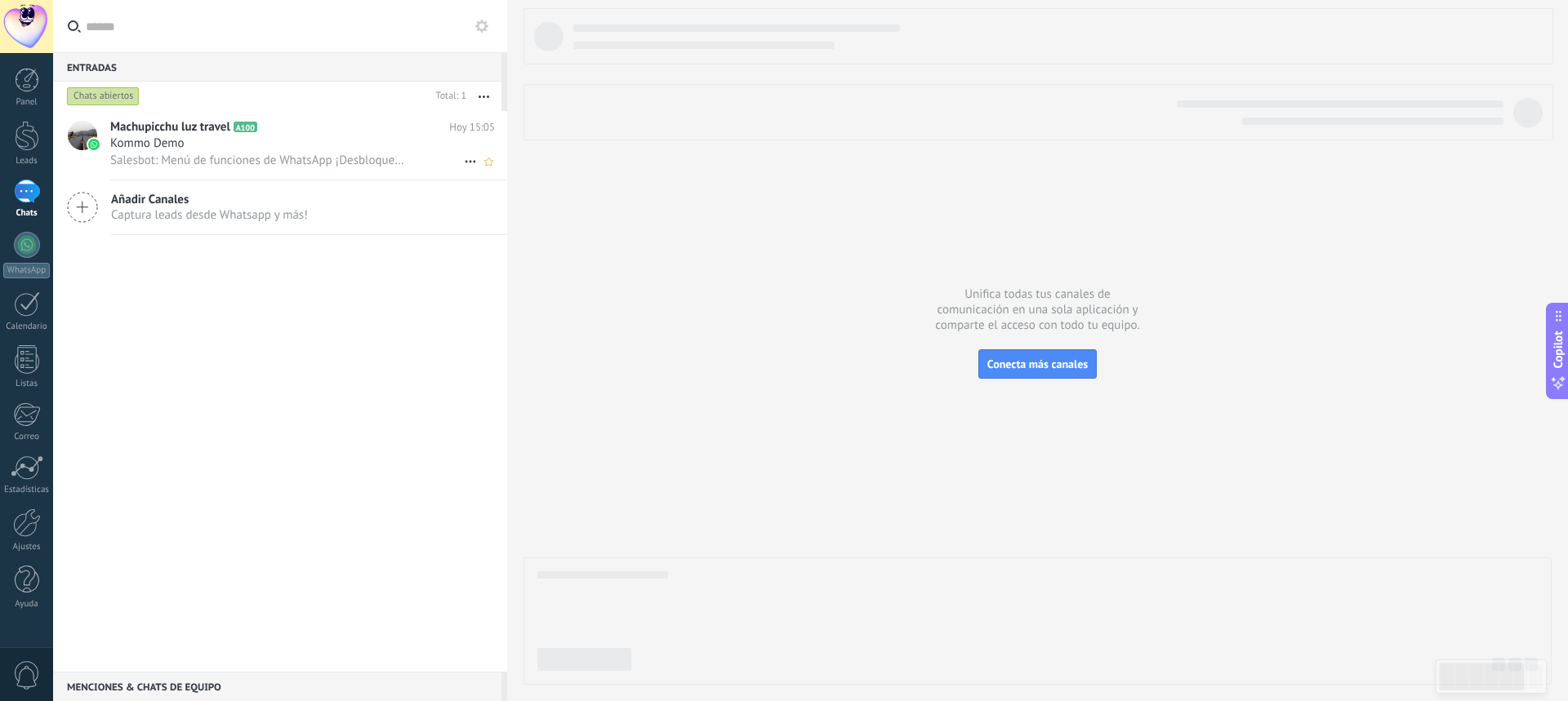
click at [294, 161] on span "Salesbot: Menú de funciones de WhatsApp ¡Desbloquea la mensajería mejorada en W…" at bounding box center [257, 160] width 295 height 15
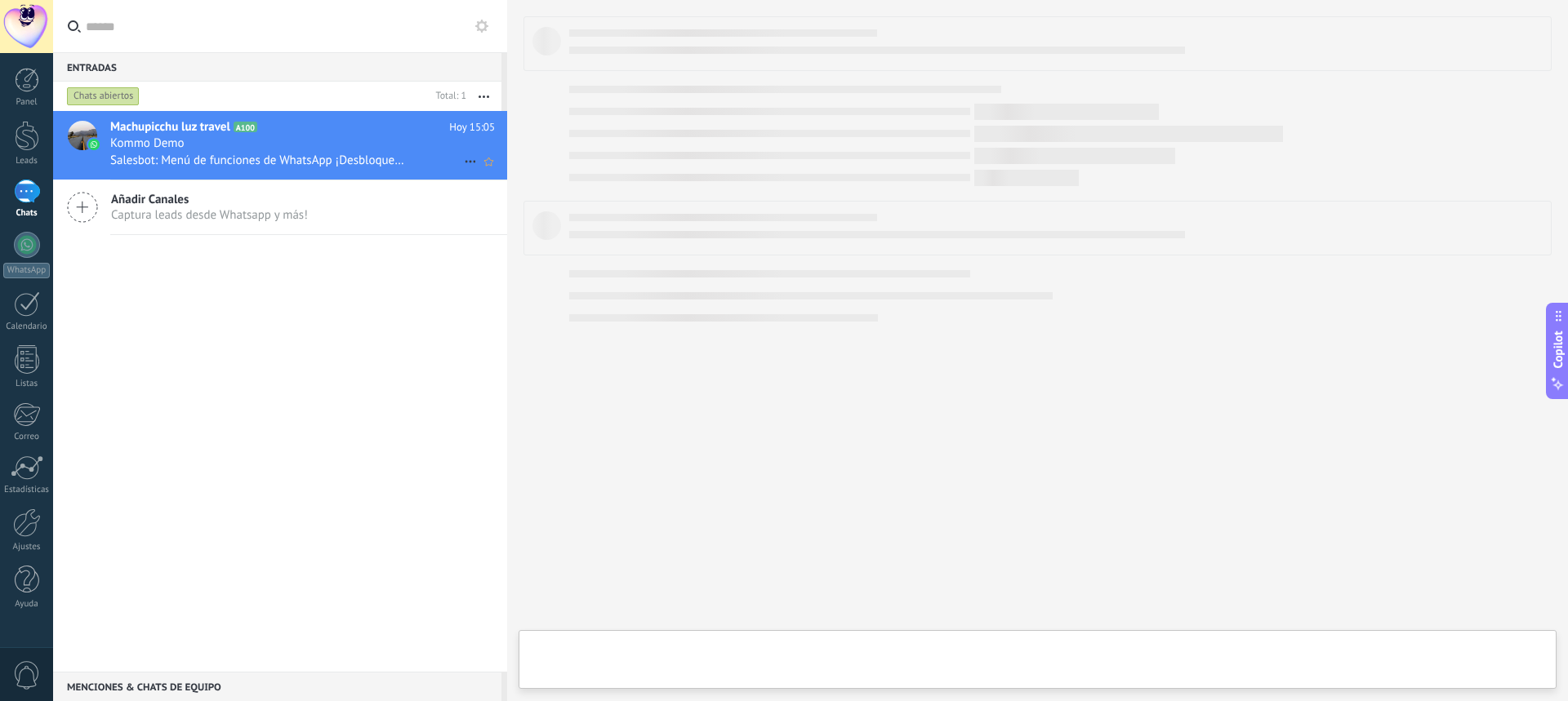
type textarea "**********"
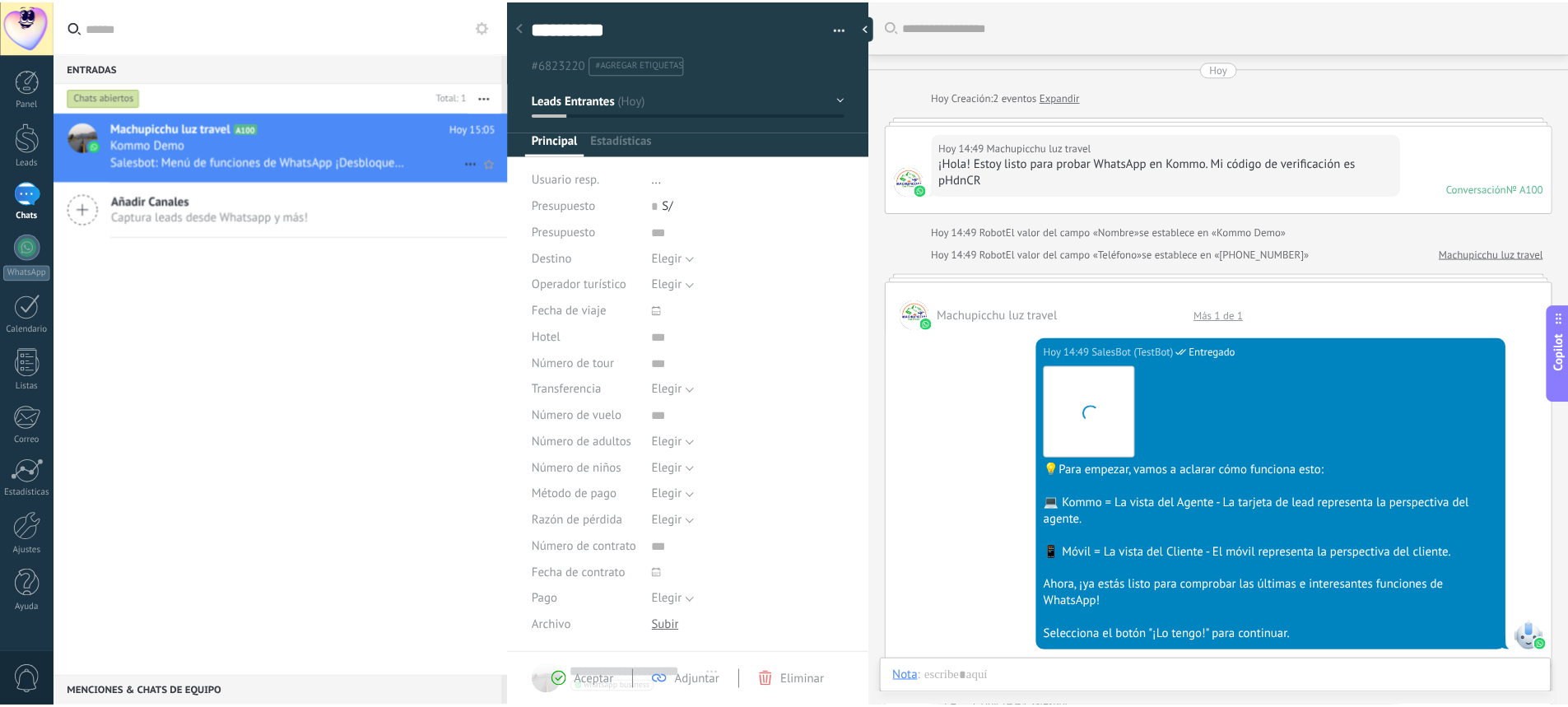
scroll to position [1575, 0]
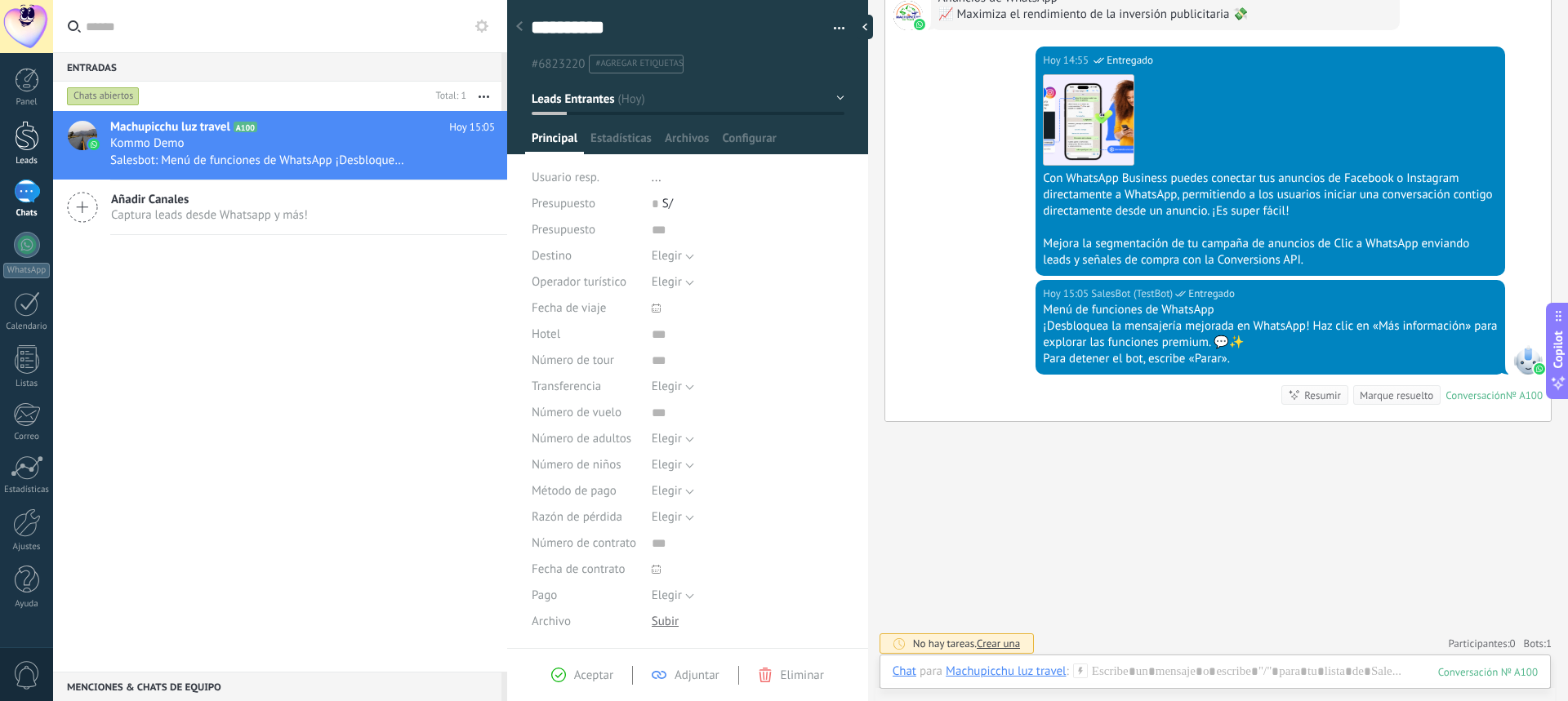
click at [23, 142] on div at bounding box center [28, 136] width 25 height 30
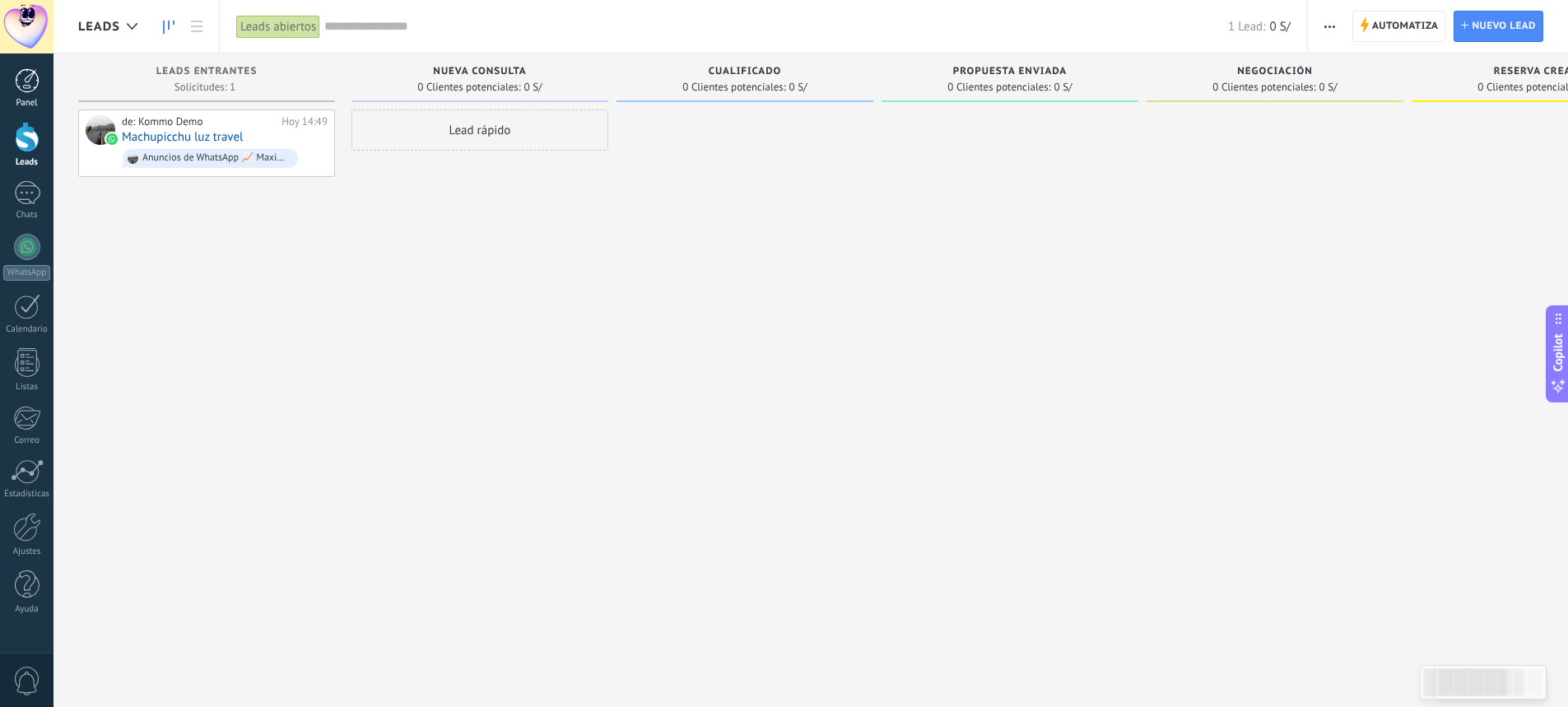
click at [31, 96] on link "Panel" at bounding box center [27, 88] width 54 height 40
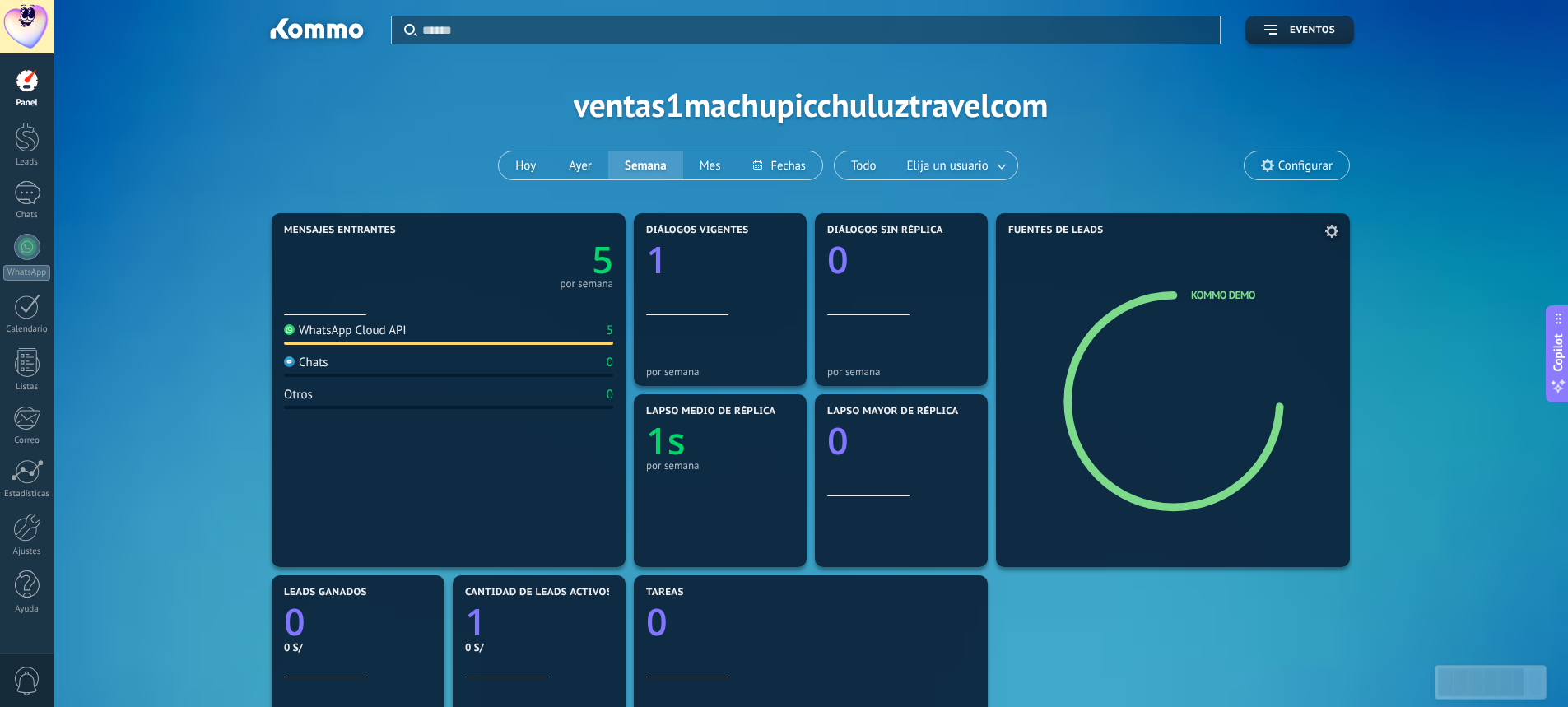
scroll to position [83, 0]
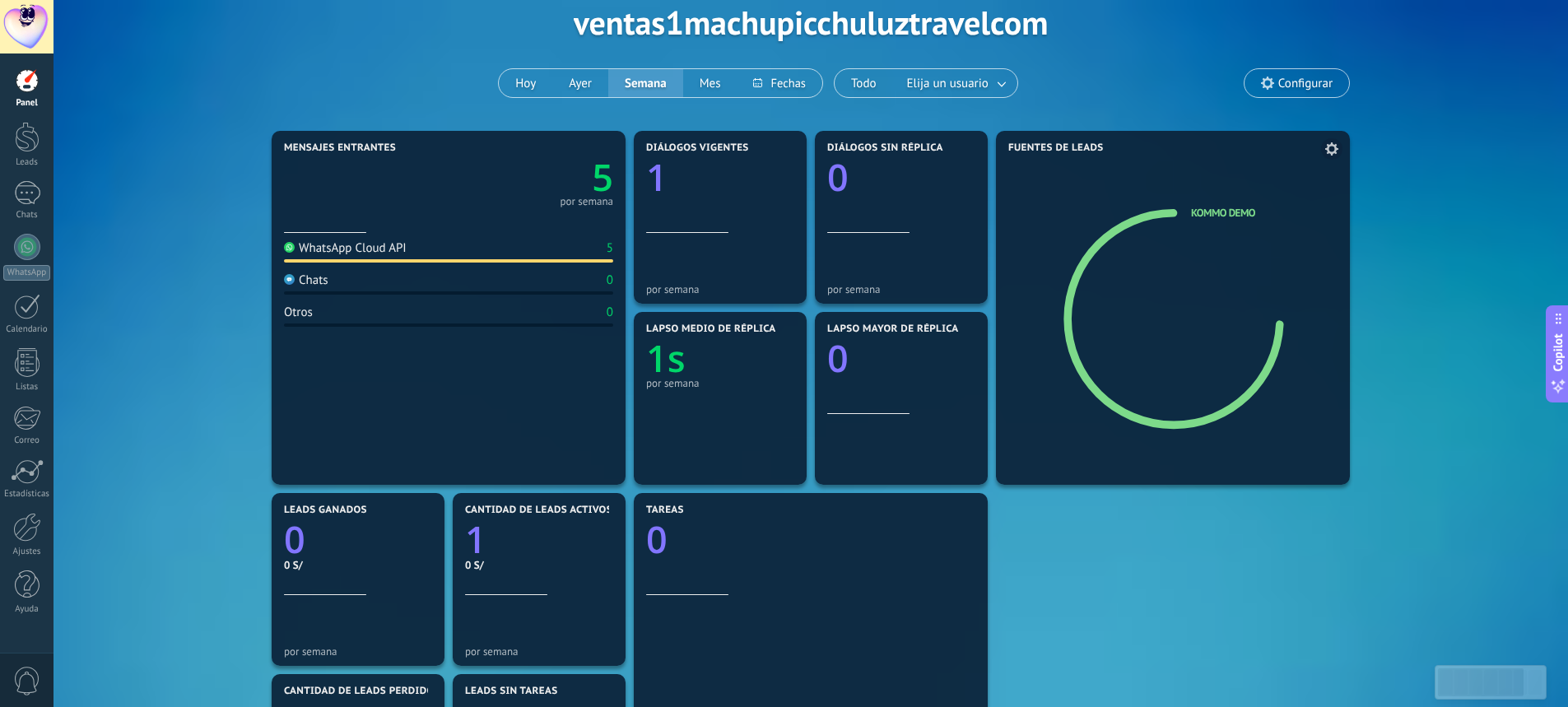
click at [1332, 150] on icon at bounding box center [1331, 149] width 13 height 13
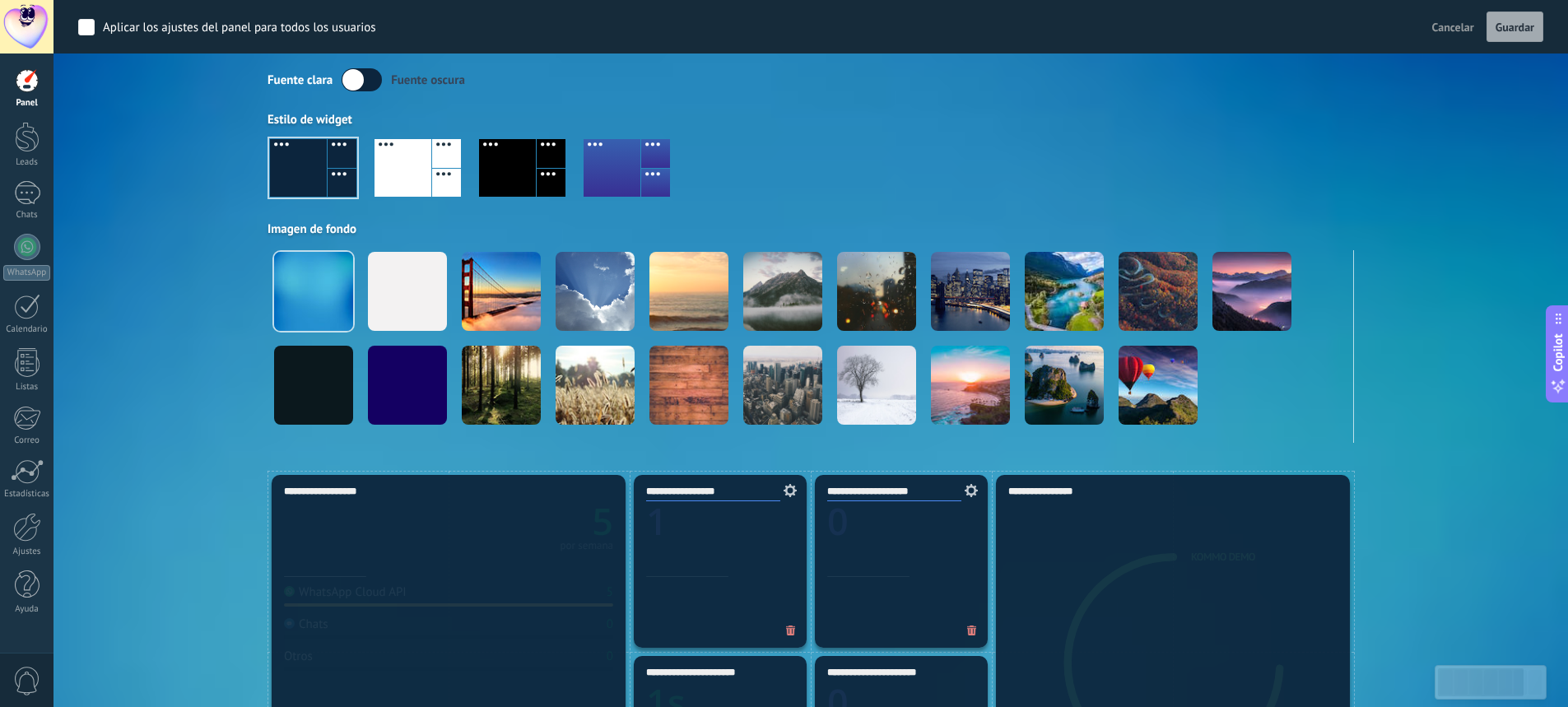
click at [29, 89] on div at bounding box center [28, 81] width 25 height 25
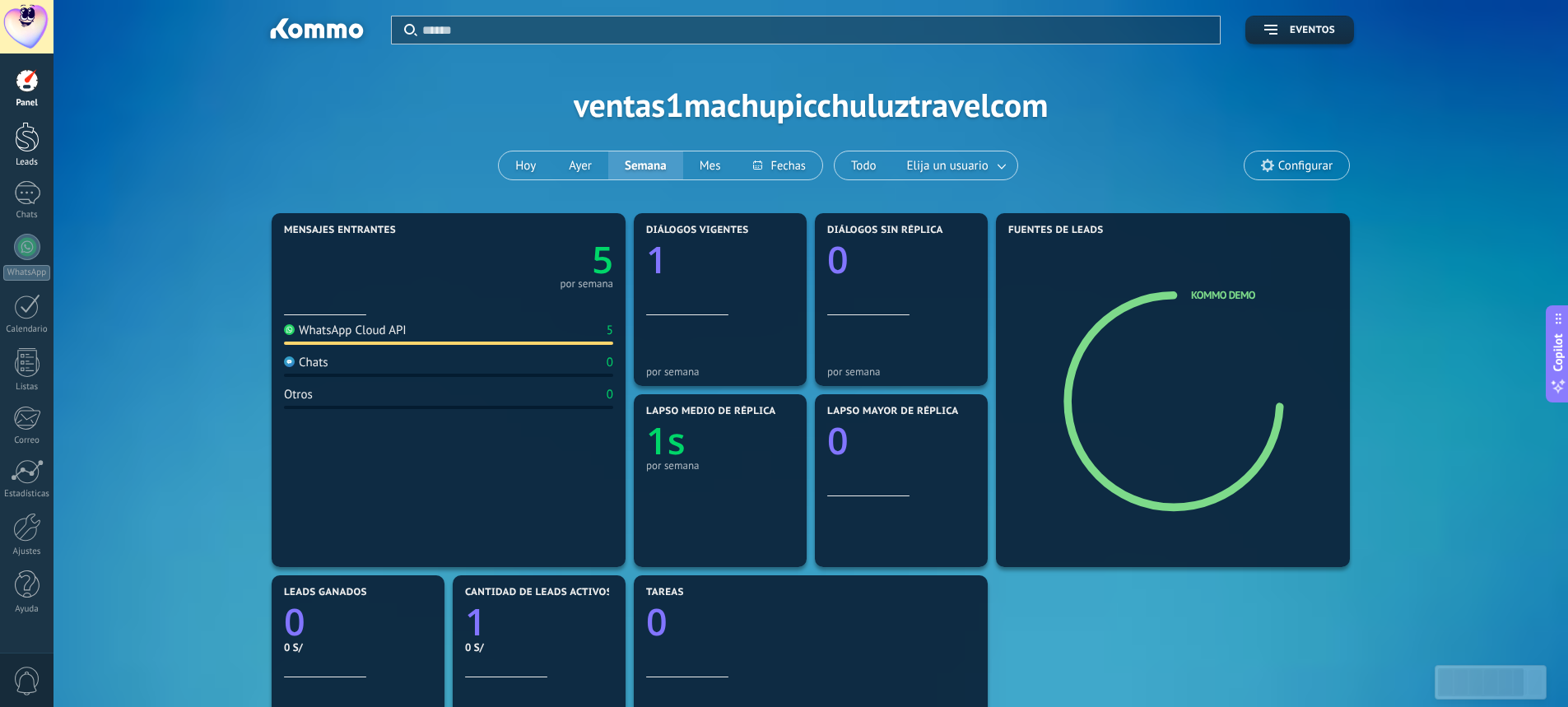
click at [13, 150] on link "Leads" at bounding box center [27, 144] width 54 height 46
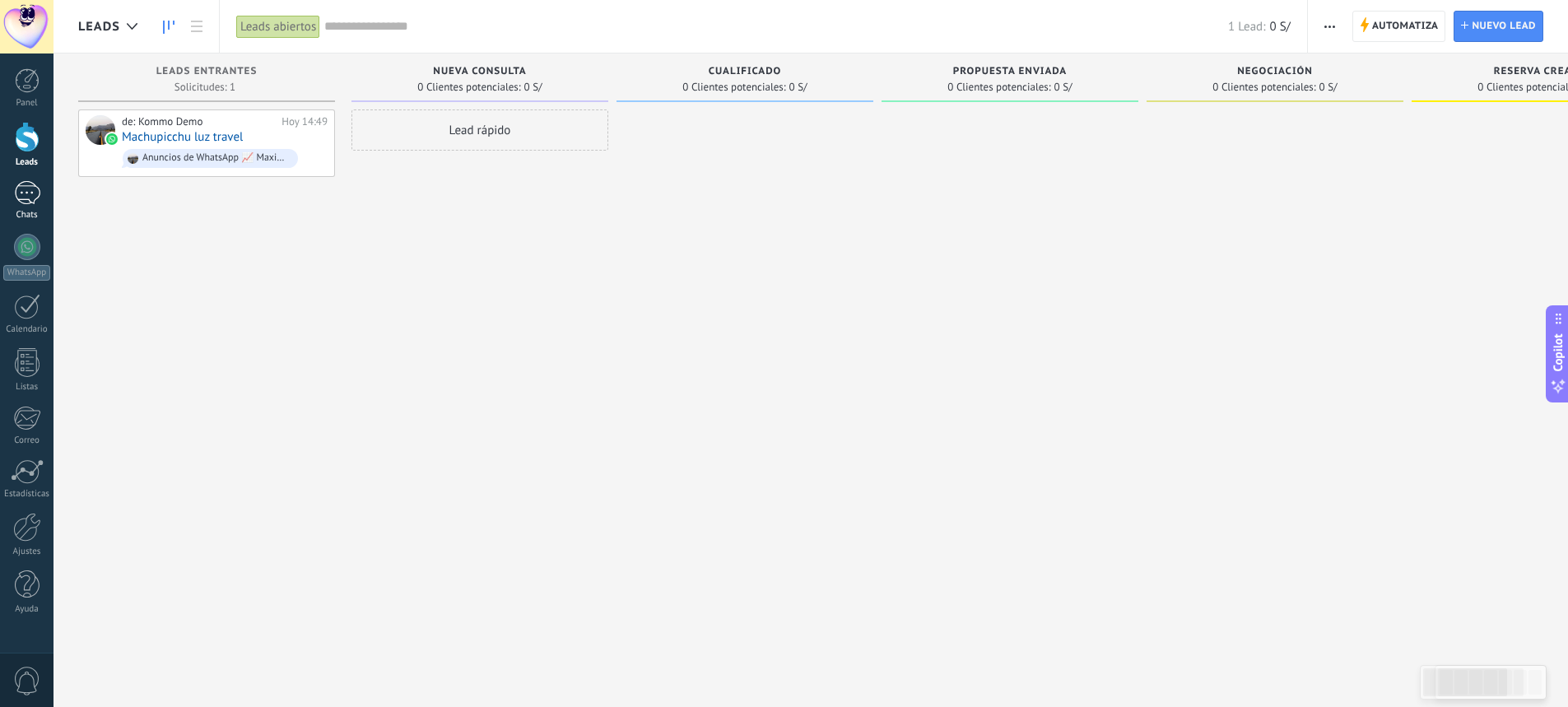
click at [21, 185] on div "1" at bounding box center [27, 193] width 26 height 24
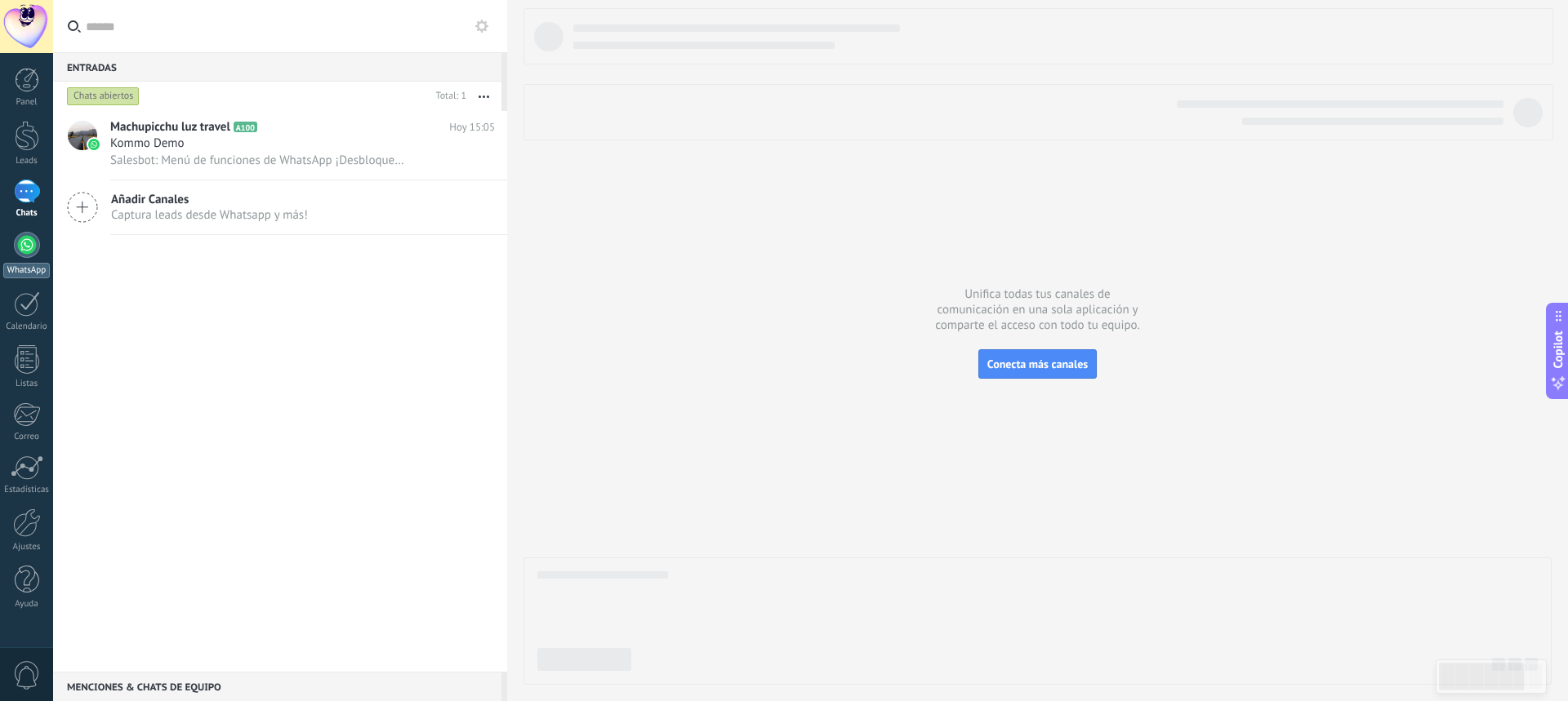
click at [28, 259] on link "WhatsApp" at bounding box center [27, 255] width 53 height 46
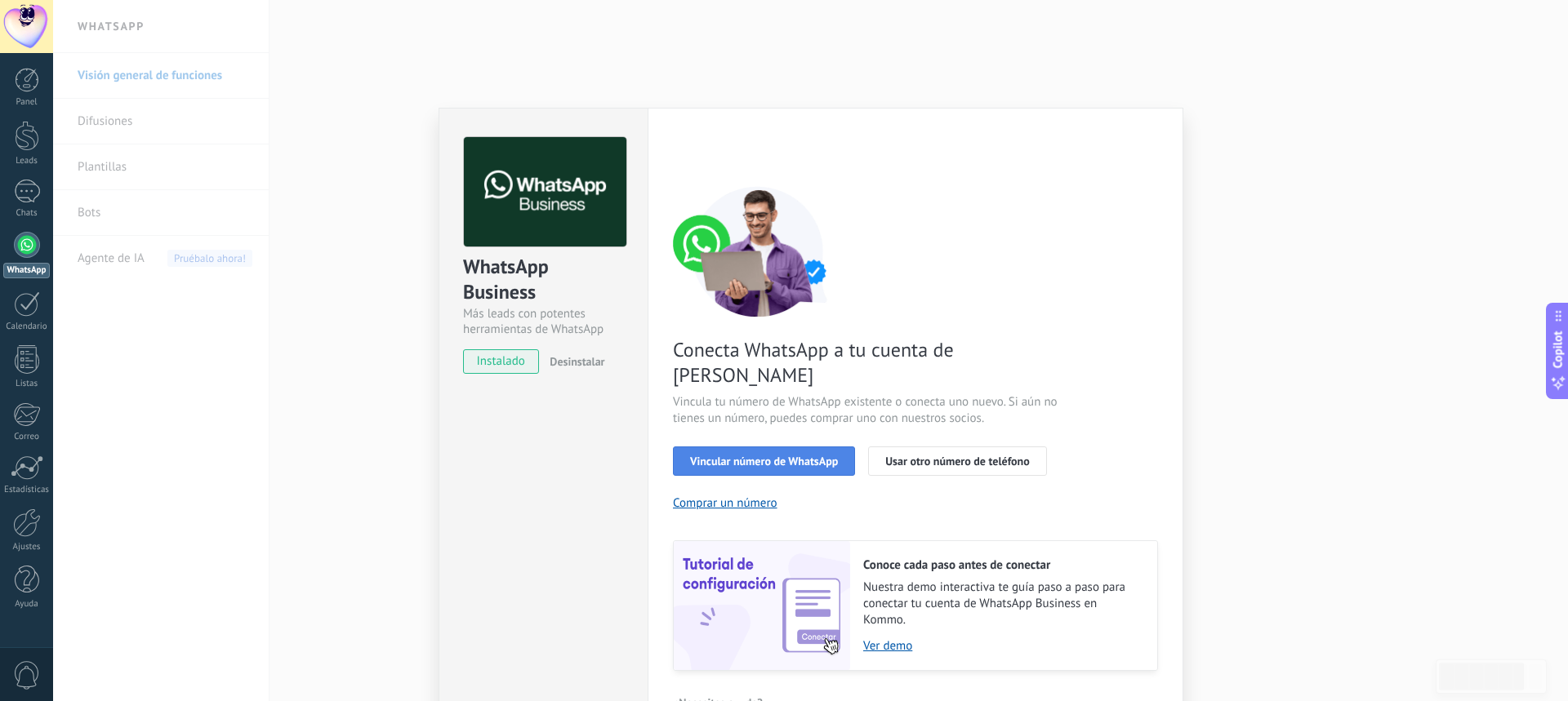
click at [809, 455] on span "Vincular número de WhatsApp" at bounding box center [764, 461] width 148 height 12
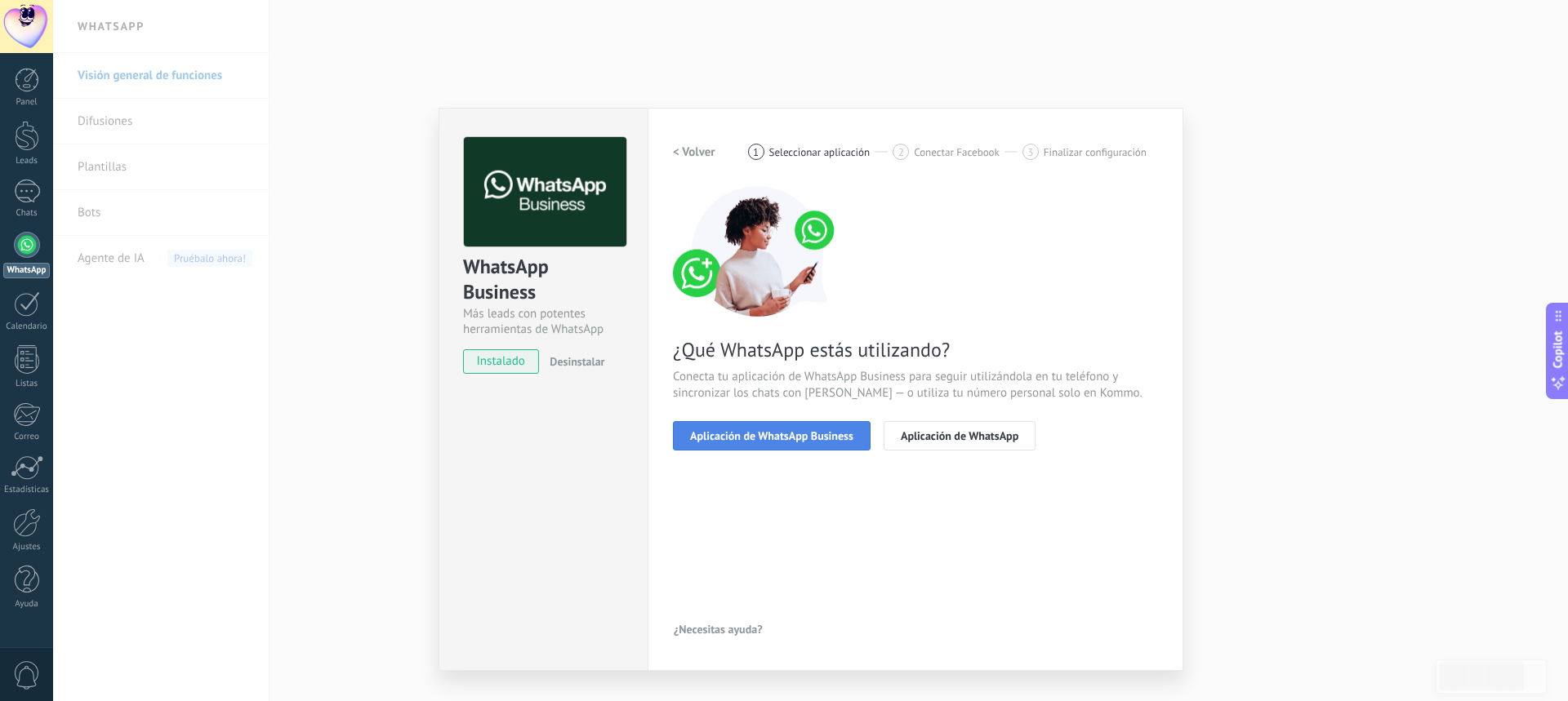
click at [757, 442] on button "Aplicación de WhatsApp Business" at bounding box center [772, 435] width 198 height 29
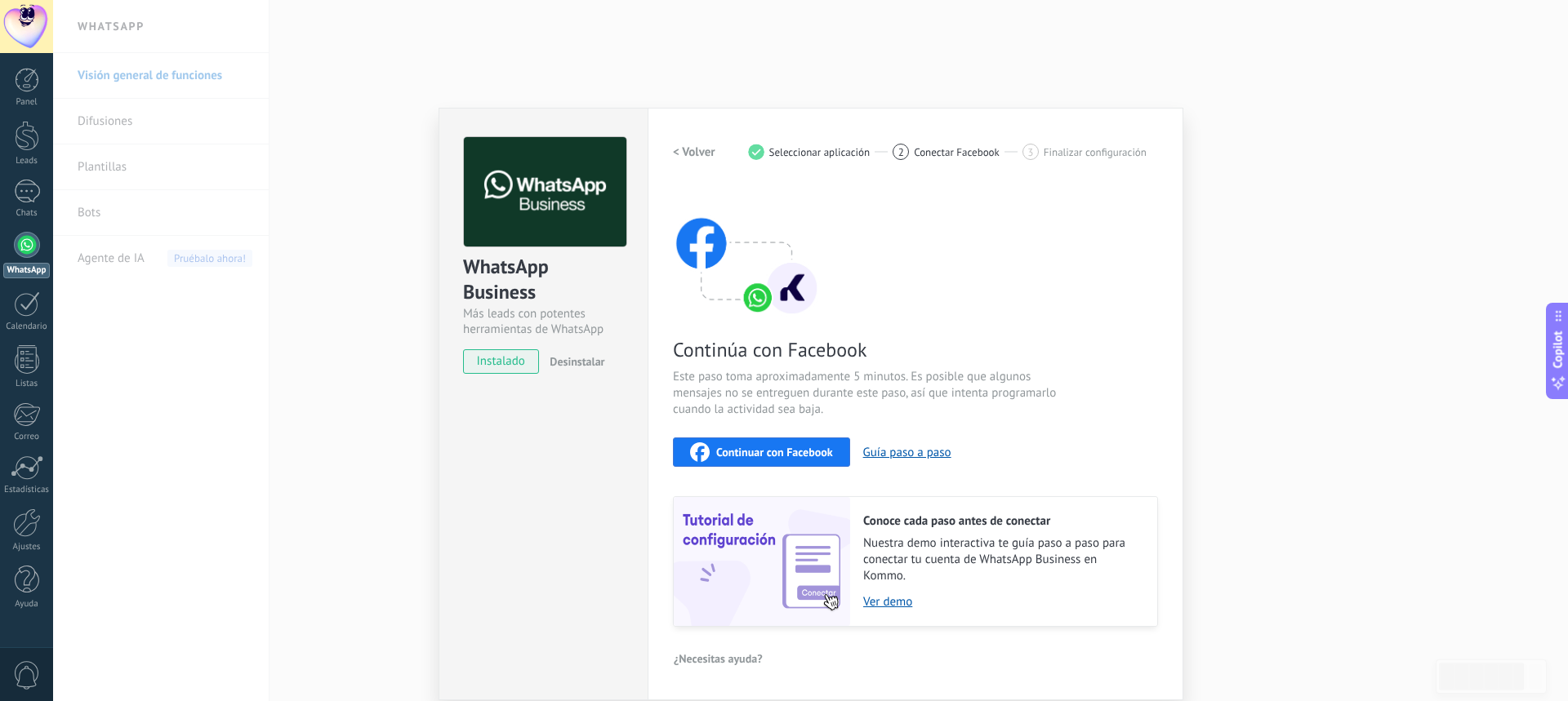
click at [769, 444] on div "Continuar con Facebook" at bounding box center [761, 452] width 143 height 20
